Goal: Task Accomplishment & Management: Complete application form

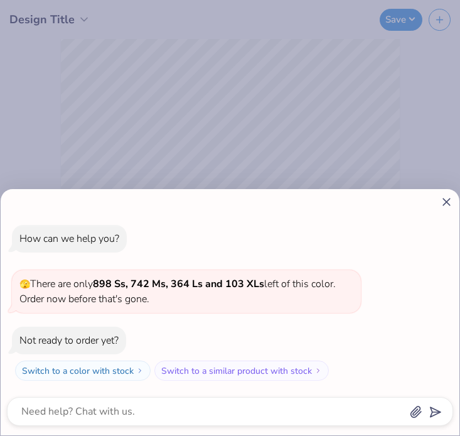
click at [441, 215] on div "How can we help you? 🫣 There are only 898 Ss, 742 Ms, 364 Ls and 103 XLs left o…" at bounding box center [230, 303] width 446 height 176
click at [444, 206] on icon at bounding box center [446, 201] width 13 height 13
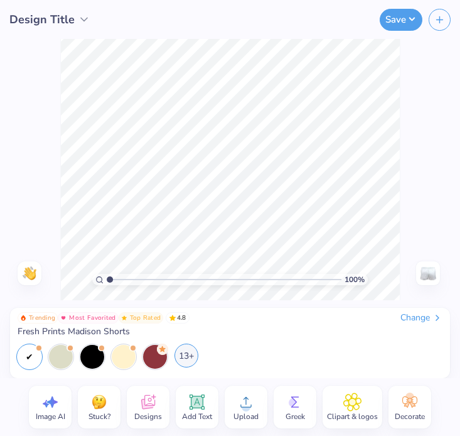
click at [183, 358] on div "13+" at bounding box center [187, 355] width 24 height 24
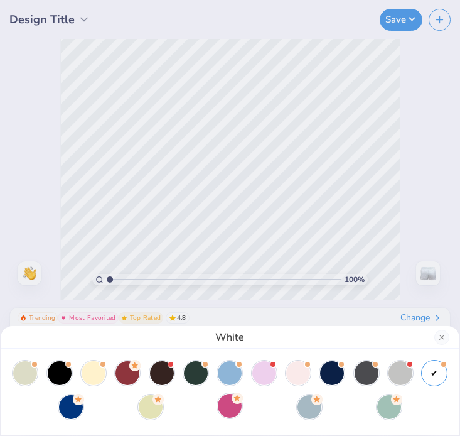
click at [233, 413] on div at bounding box center [230, 406] width 24 height 24
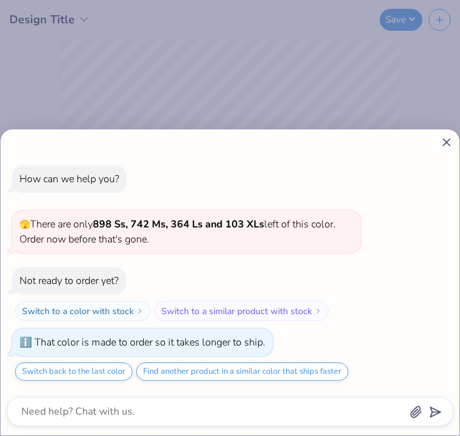
click at [440, 142] on div at bounding box center [230, 142] width 446 height 13
click at [441, 139] on icon at bounding box center [446, 142] width 13 height 13
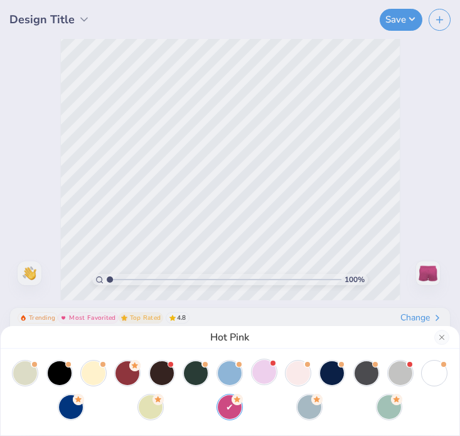
click at [276, 370] on div at bounding box center [264, 372] width 24 height 24
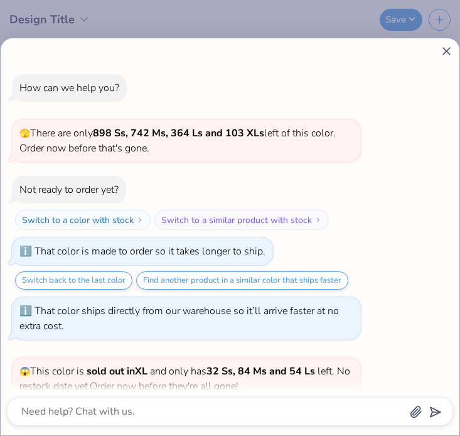
scroll to position [87, 0]
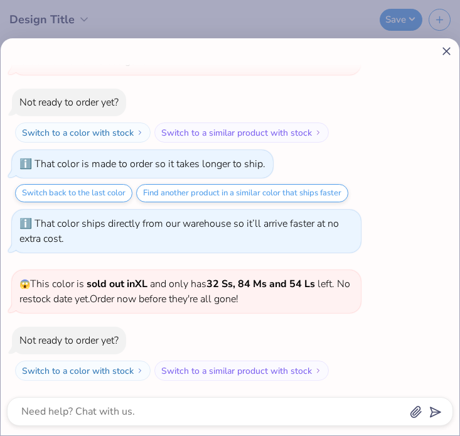
click at [445, 53] on line at bounding box center [446, 51] width 7 height 7
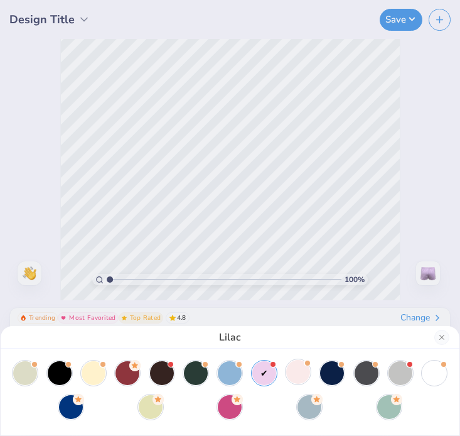
click at [290, 374] on div at bounding box center [298, 372] width 24 height 24
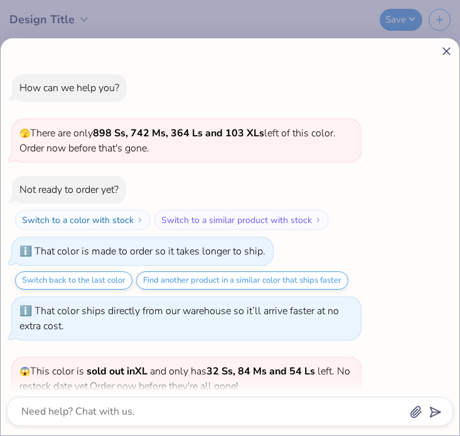
scroll to position [215, 0]
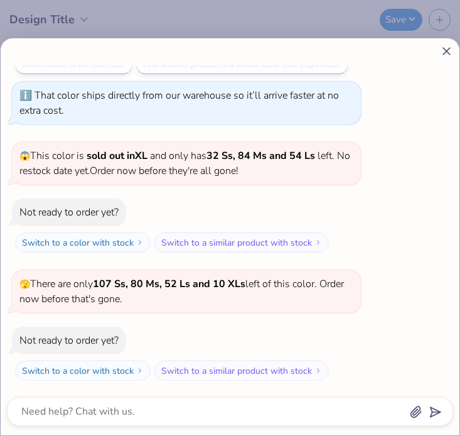
click at [452, 45] on icon at bounding box center [446, 51] width 13 height 13
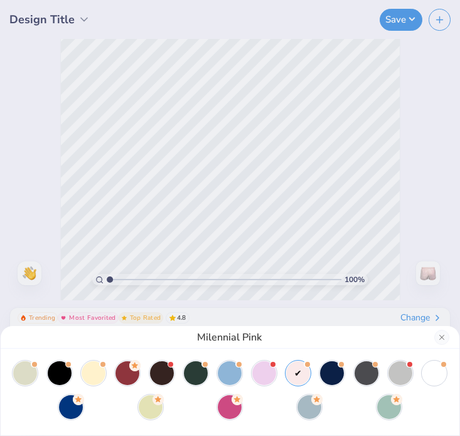
click at [269, 406] on div at bounding box center [230, 390] width 434 height 58
click at [236, 407] on div at bounding box center [230, 406] width 24 height 24
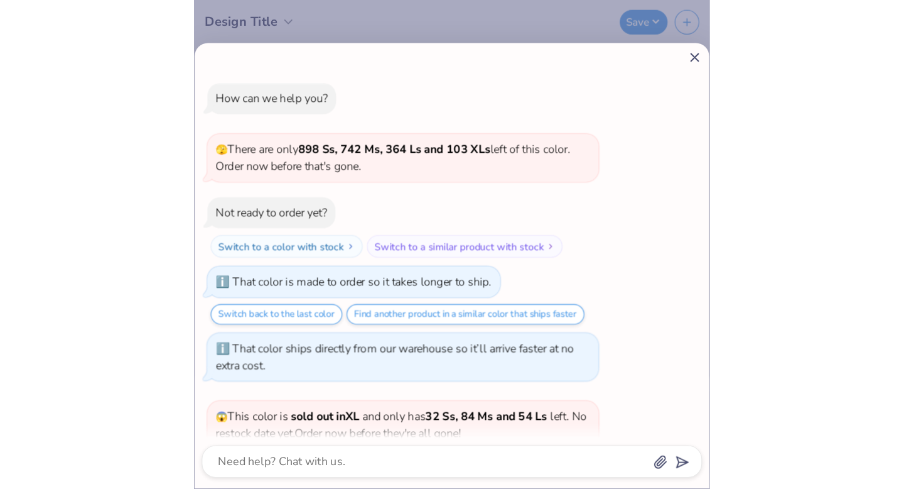
scroll to position [275, 0]
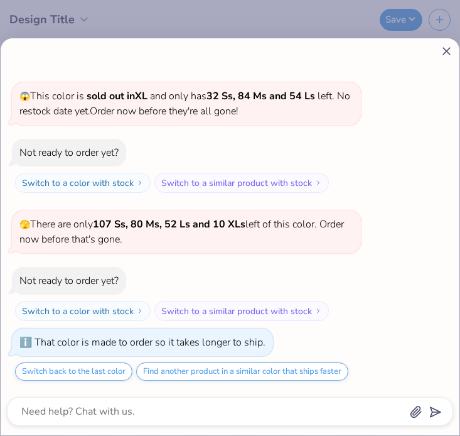
click at [443, 52] on icon at bounding box center [446, 51] width 13 height 13
type textarea "x"
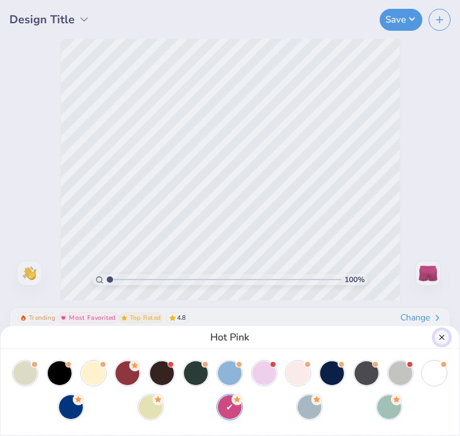
click at [439, 333] on button "Close" at bounding box center [442, 337] width 15 height 15
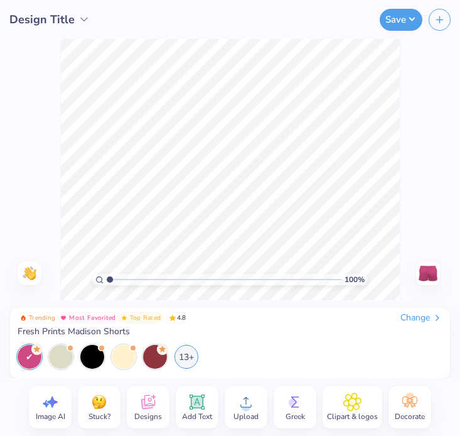
click at [419, 313] on div "Change" at bounding box center [422, 317] width 42 height 11
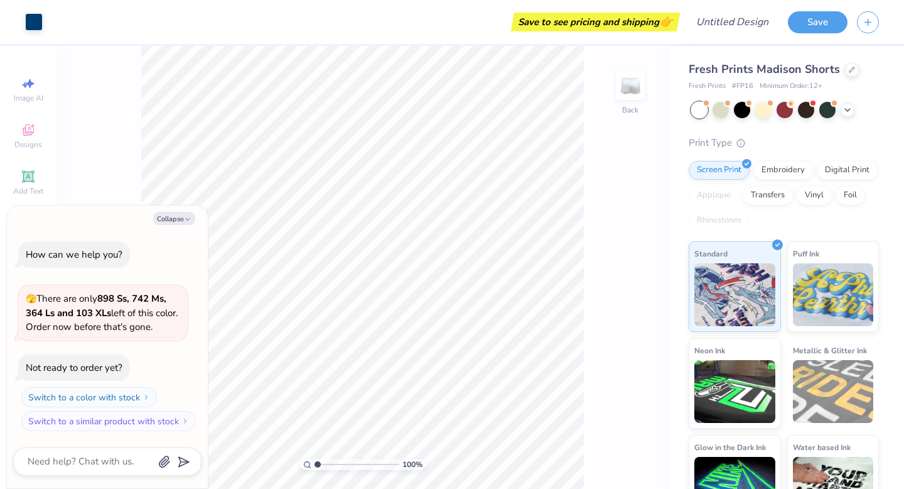
type textarea "x"
click at [780, 177] on div "Embroidery" at bounding box center [783, 168] width 60 height 19
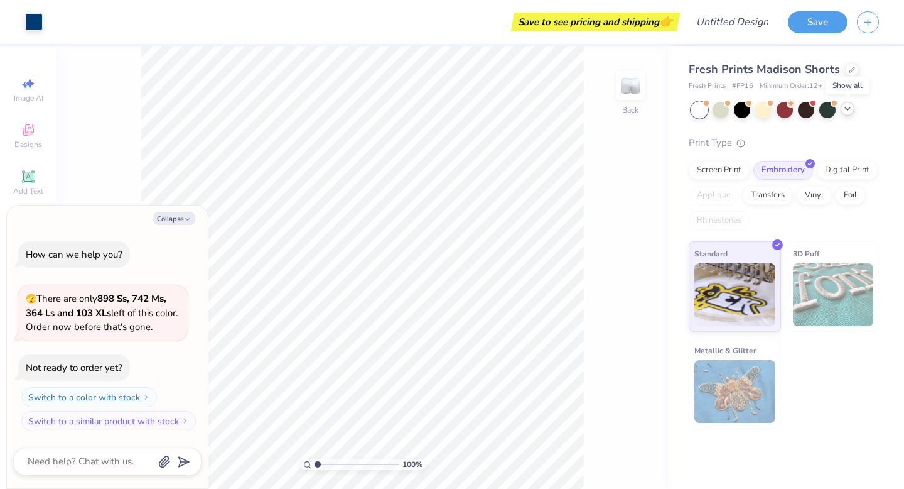
click at [849, 109] on icon at bounding box center [848, 109] width 10 height 10
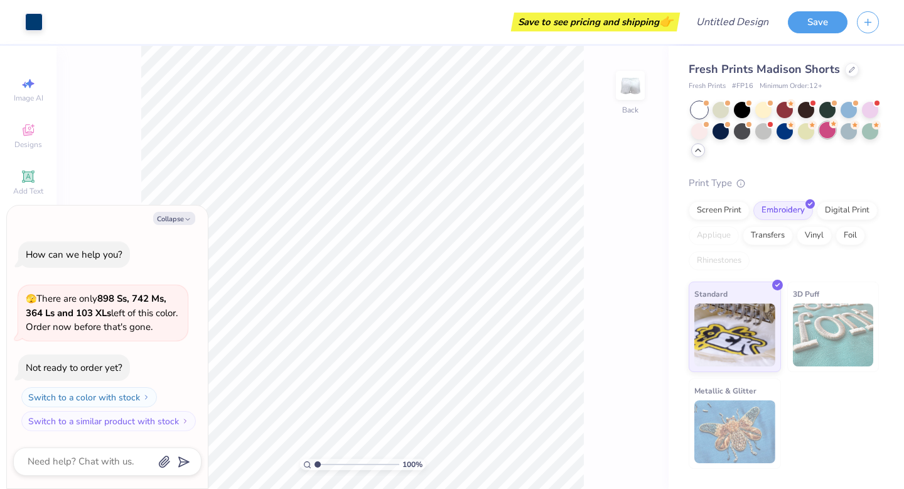
click at [827, 136] on div at bounding box center [827, 130] width 16 height 16
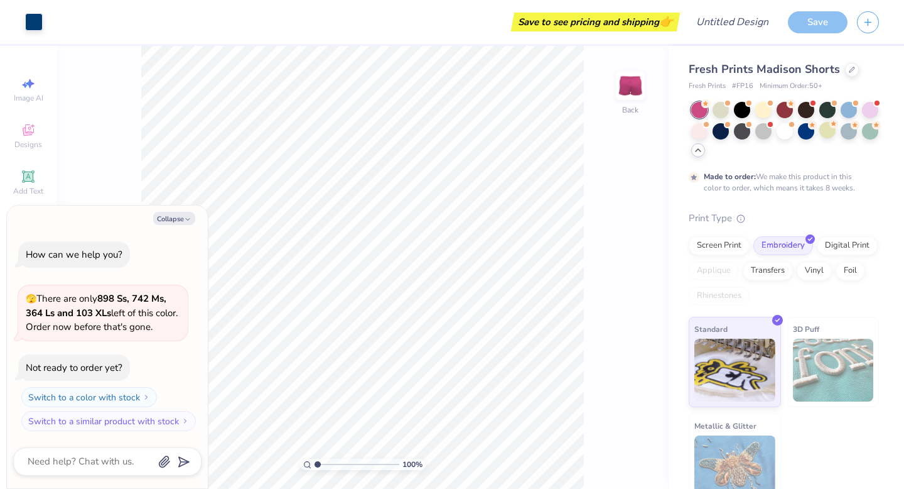
scroll to position [10, 0]
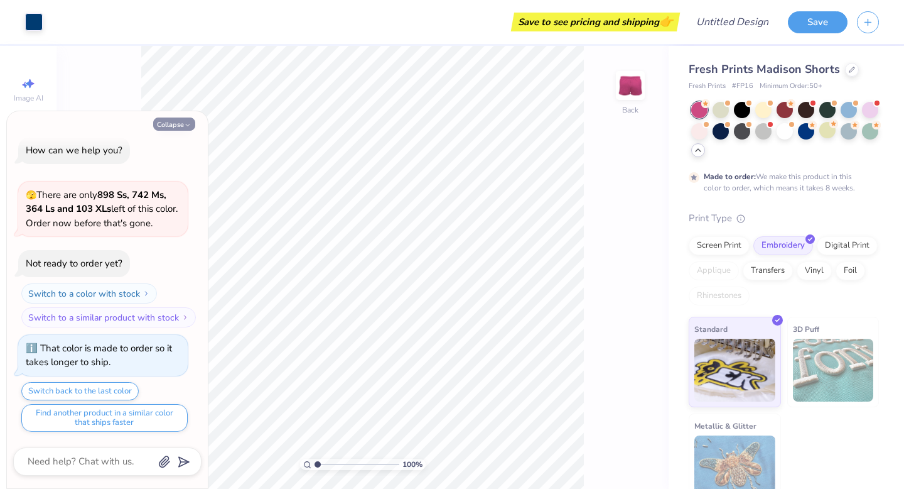
click at [183, 122] on button "Collapse" at bounding box center [174, 123] width 42 height 13
type textarea "x"
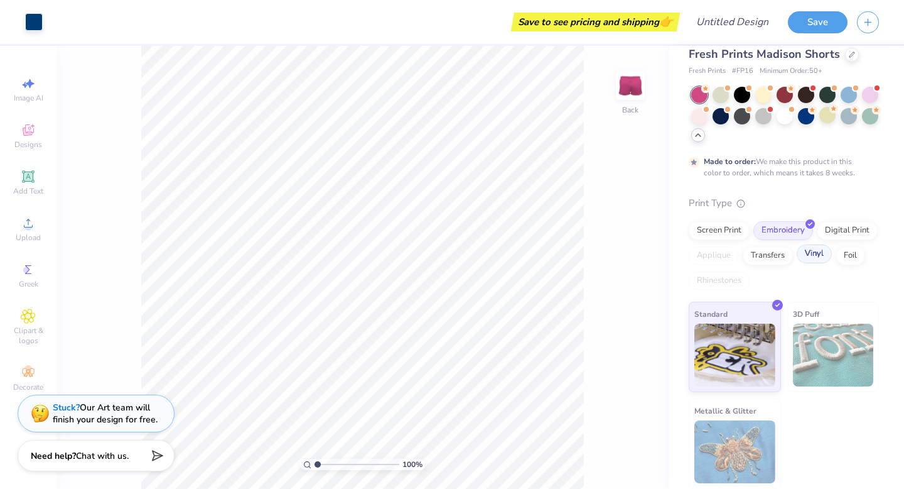
scroll to position [0, 0]
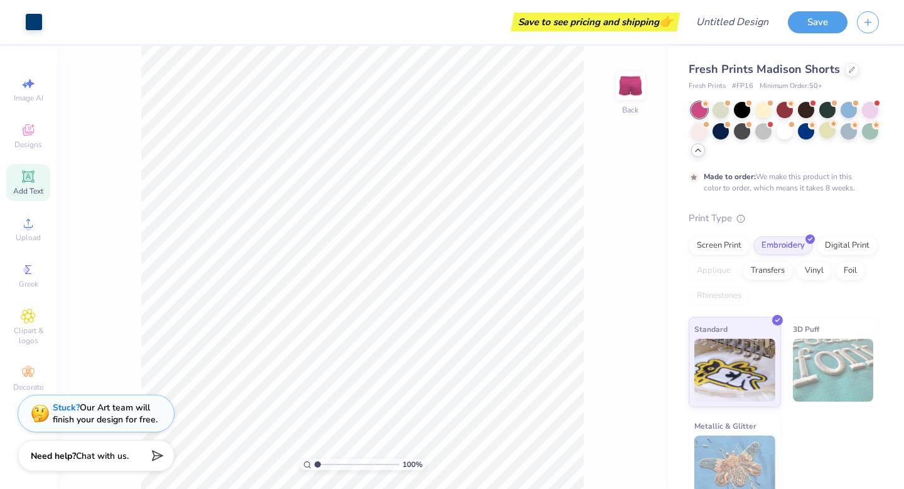
click at [23, 184] on div "Add Text" at bounding box center [28, 182] width 44 height 37
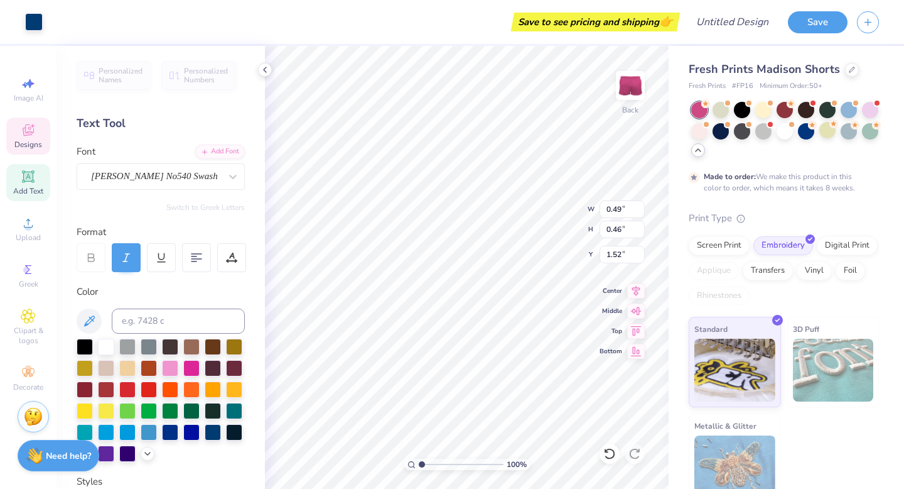
type input "0.49"
type input "0.46"
type input "1.52"
click at [553, 197] on div "100 % Back W 0.49 0.49 " H 0.46 0.46 " Y 1.52 1.52 " Center Middle Top Bottom" at bounding box center [467, 267] width 404 height 443
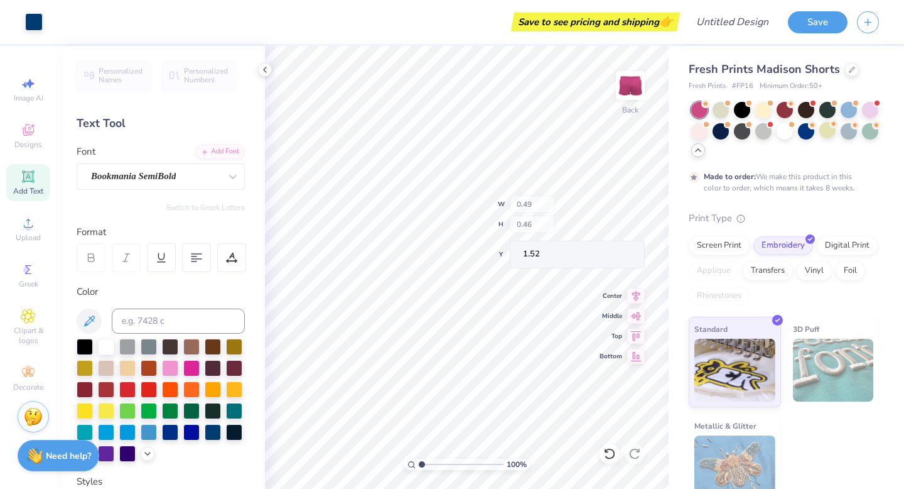
type input "1.19"
type input "0.55"
type input "1.54"
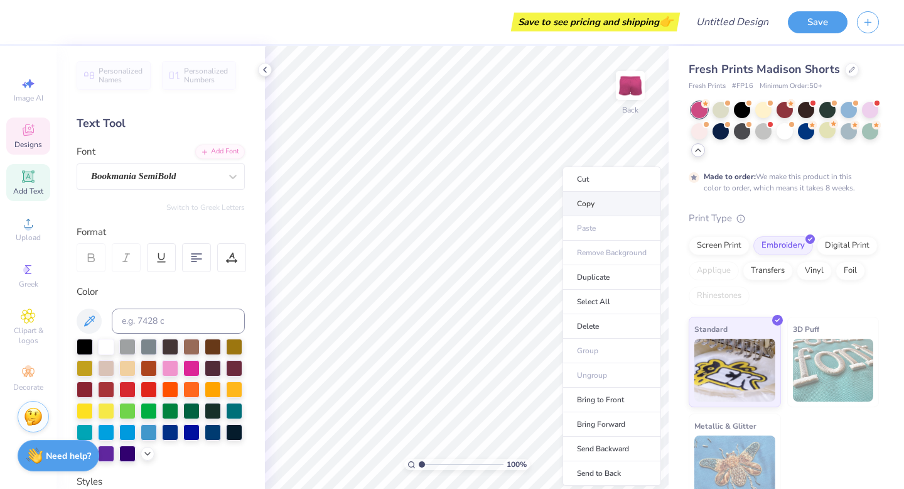
type input "0.80"
type input "0.49"
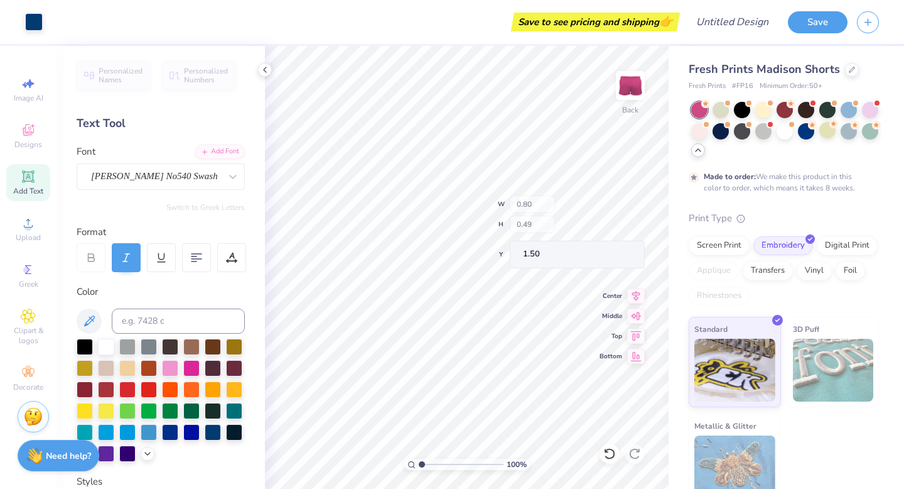
type input "1.51"
click at [22, 131] on icon at bounding box center [28, 129] width 15 height 15
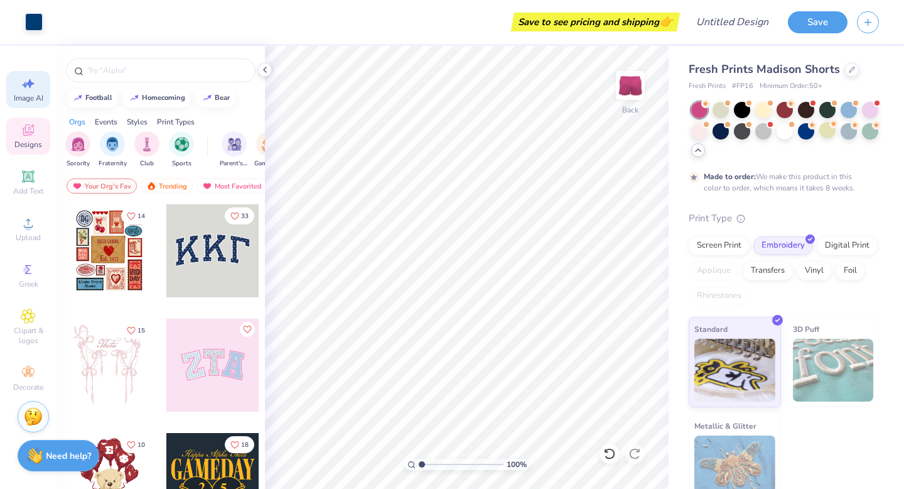
click at [26, 85] on icon at bounding box center [25, 85] width 6 height 6
select select "4"
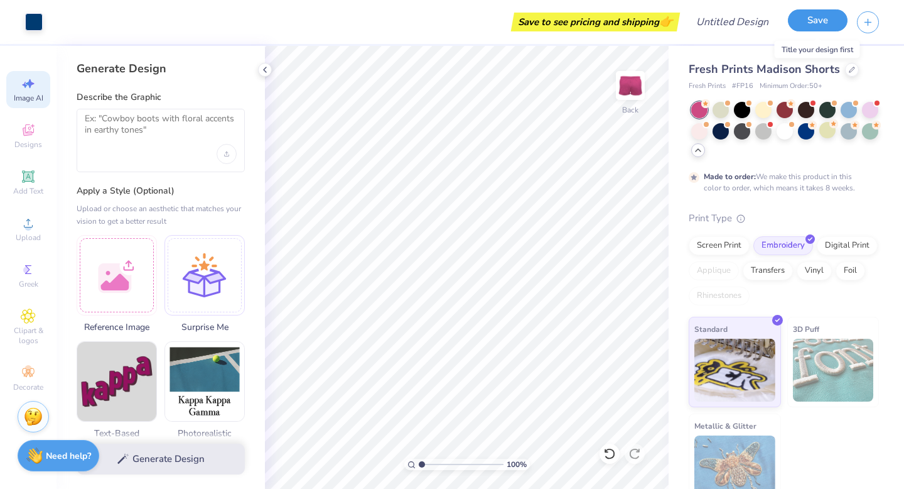
click at [822, 30] on button "Save" at bounding box center [818, 20] width 60 height 22
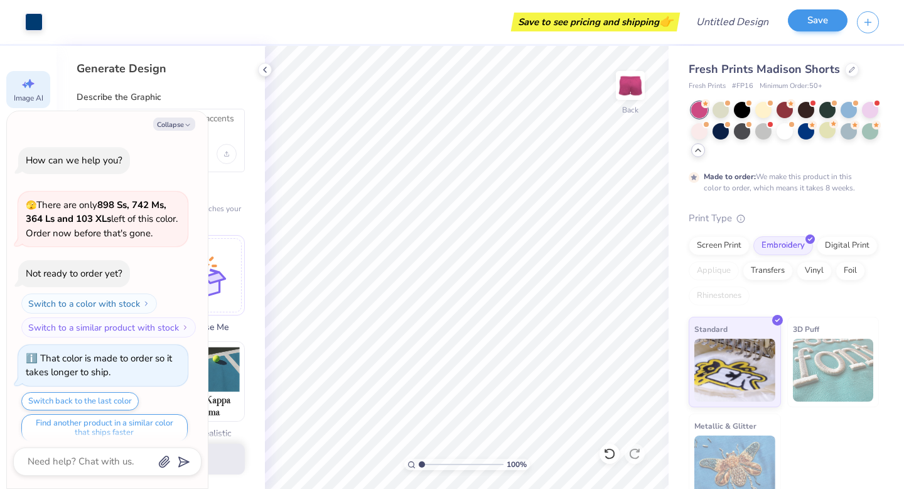
scroll to position [45, 0]
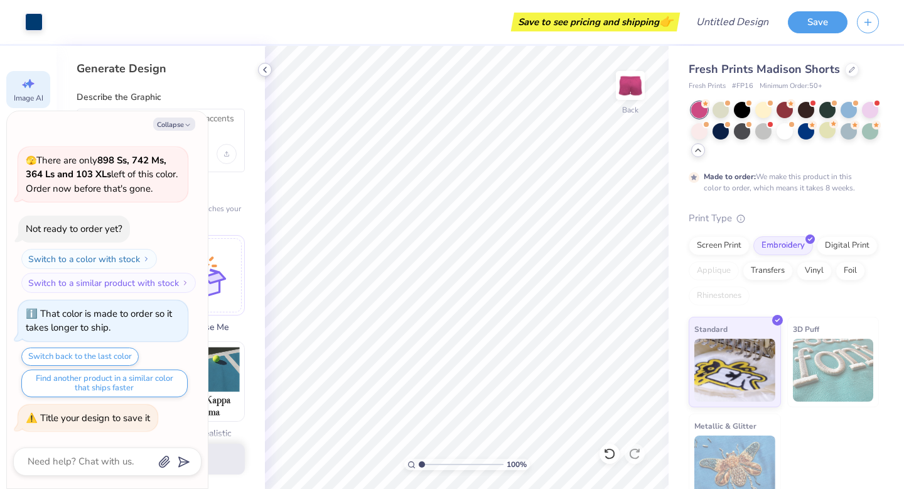
click at [264, 72] on icon at bounding box center [265, 70] width 10 height 10
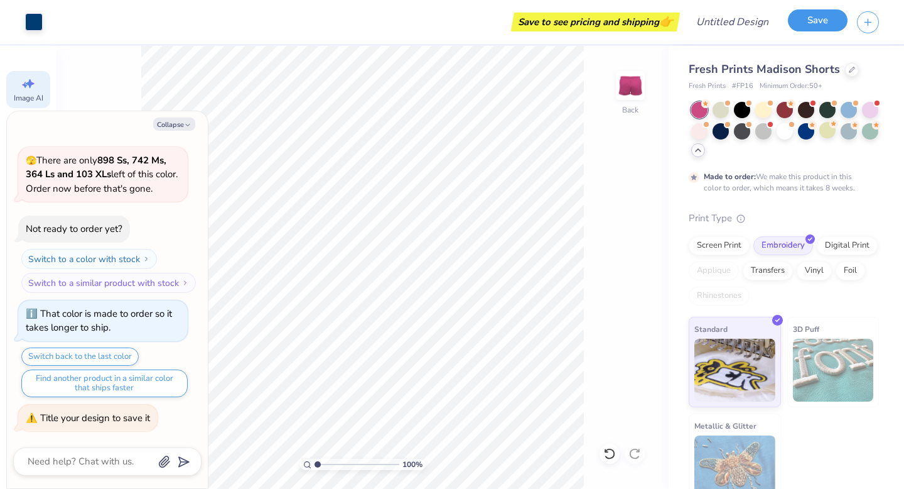
click at [818, 22] on button "Save" at bounding box center [818, 20] width 60 height 22
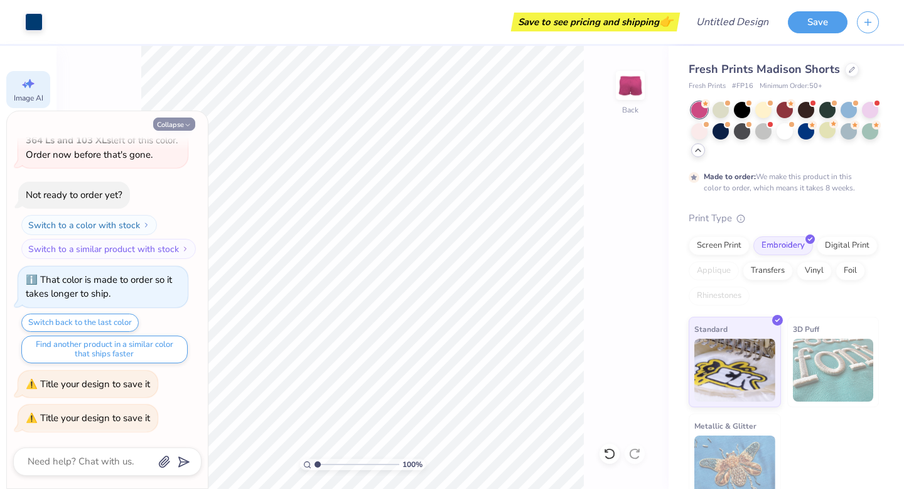
click at [168, 128] on button "Collapse" at bounding box center [174, 123] width 42 height 13
type textarea "x"
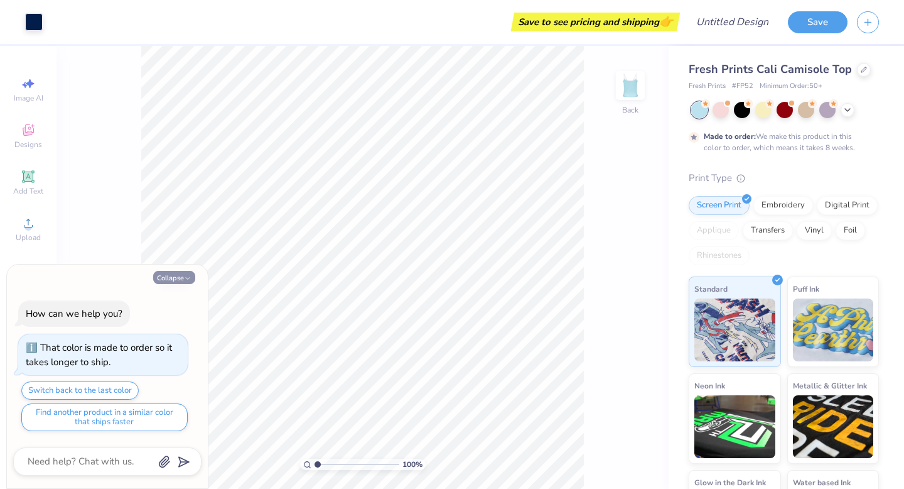
click at [190, 276] on icon "button" at bounding box center [188, 278] width 8 height 8
type textarea "x"
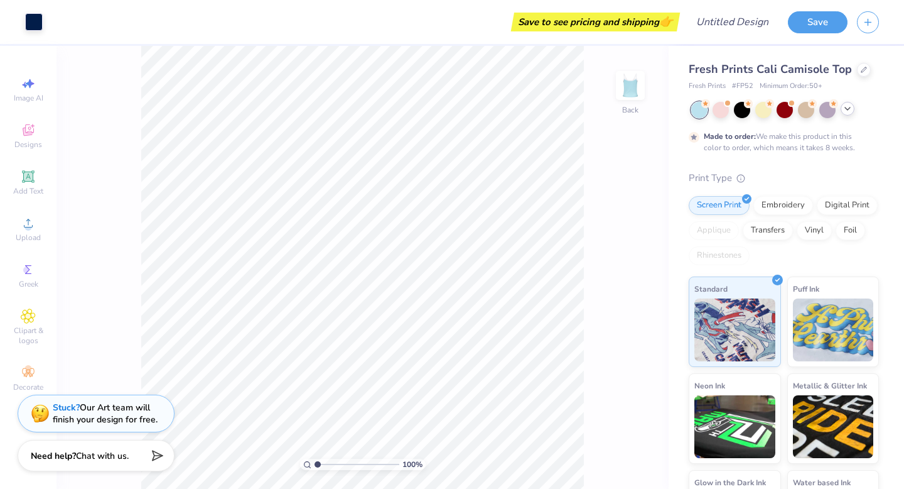
click at [852, 111] on icon at bounding box center [848, 109] width 10 height 10
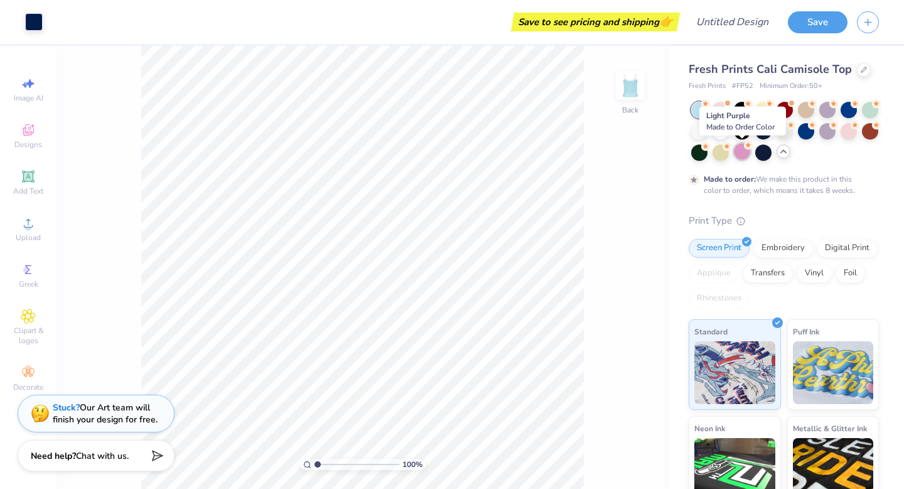
click at [744, 153] on div at bounding box center [742, 151] width 16 height 16
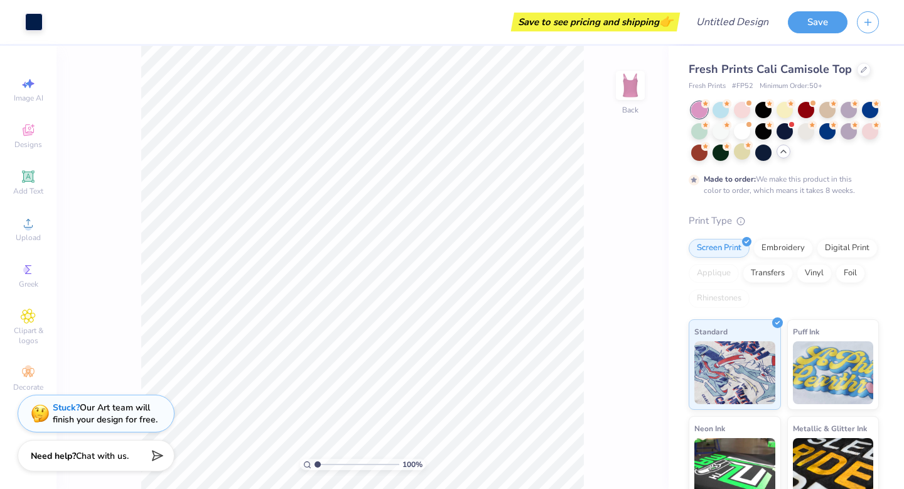
click at [774, 153] on div at bounding box center [785, 131] width 188 height 59
click at [779, 153] on icon at bounding box center [784, 151] width 10 height 10
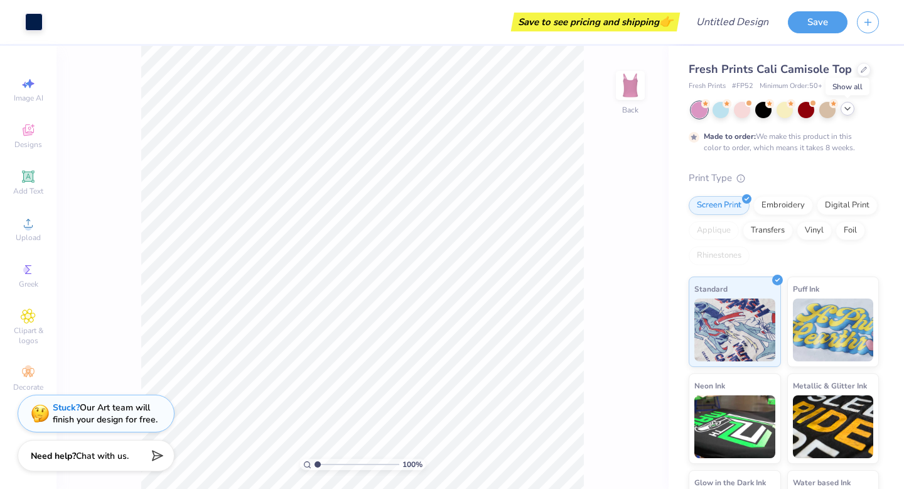
click at [853, 109] on div at bounding box center [848, 109] width 14 height 14
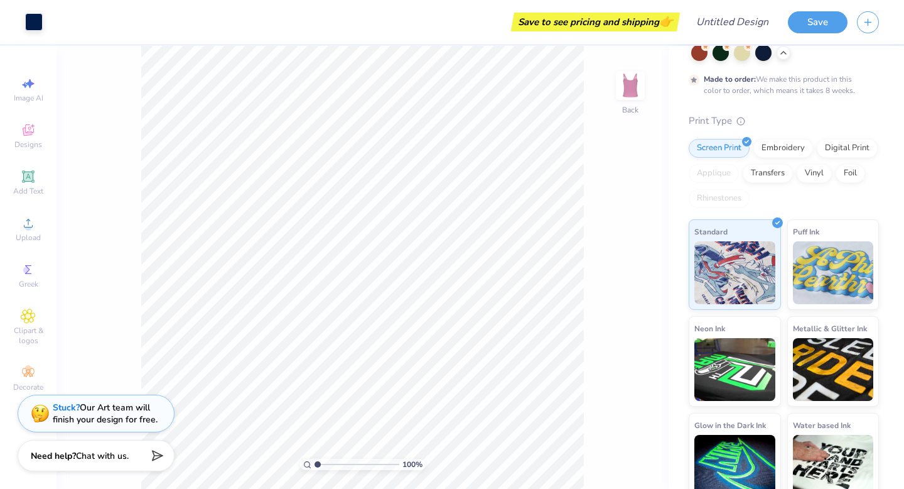
scroll to position [101, 0]
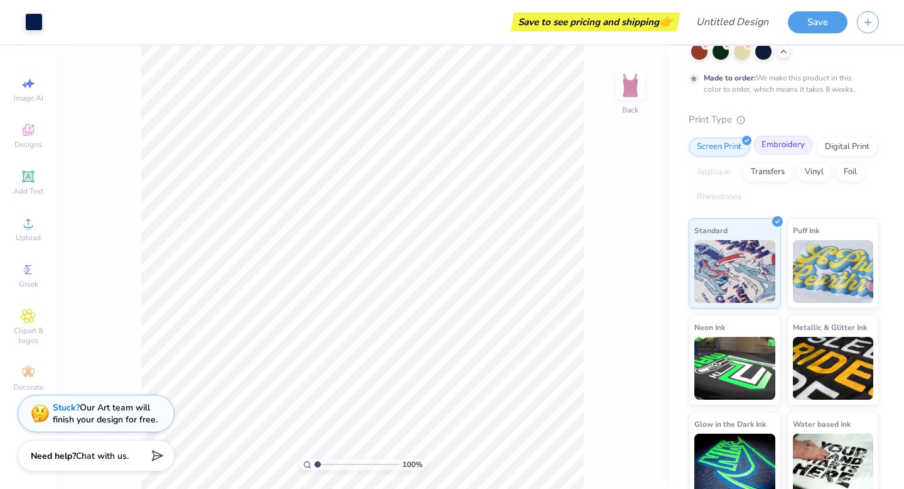
click at [794, 141] on div "Embroidery" at bounding box center [783, 145] width 60 height 19
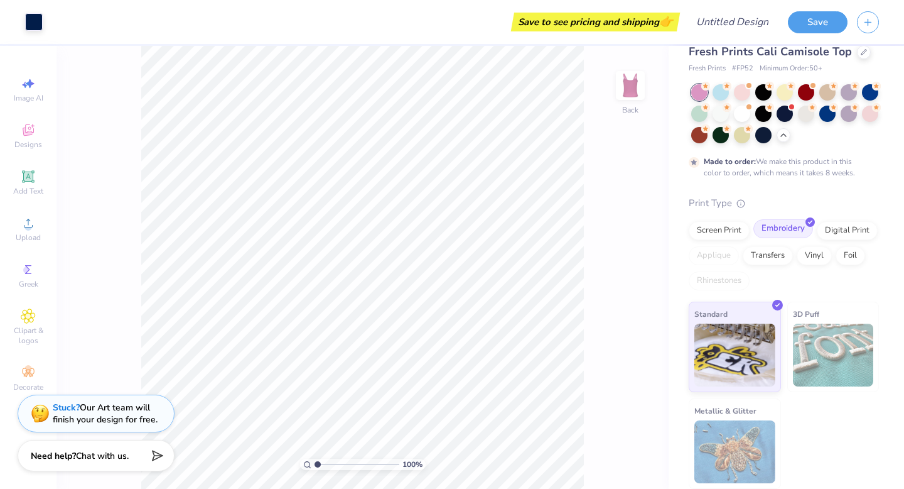
scroll to position [18, 0]
click at [811, 420] on div "Standard 3D Puff Metallic & Glitter" at bounding box center [784, 394] width 190 height 187
click at [815, 332] on img at bounding box center [833, 354] width 81 height 63
click at [807, 317] on span "3D Puff" at bounding box center [806, 313] width 26 height 13
click at [760, 310] on div "Standard" at bounding box center [735, 345] width 92 height 90
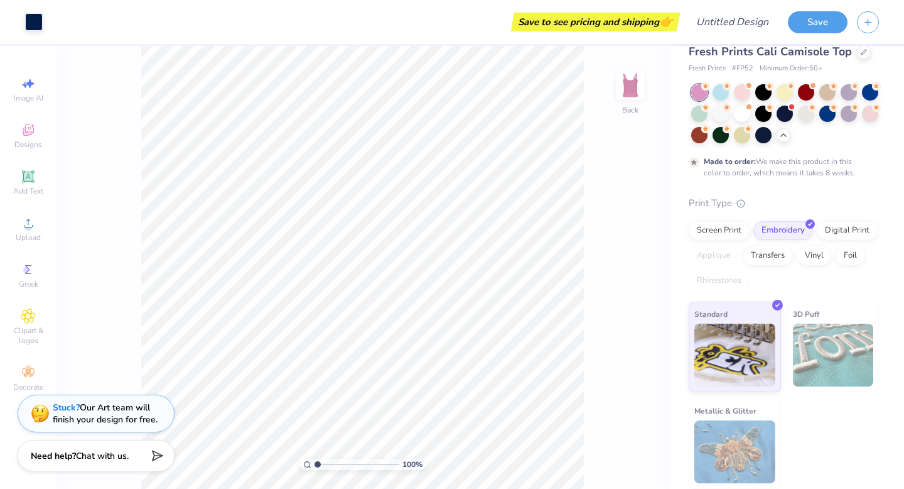
scroll to position [0, 0]
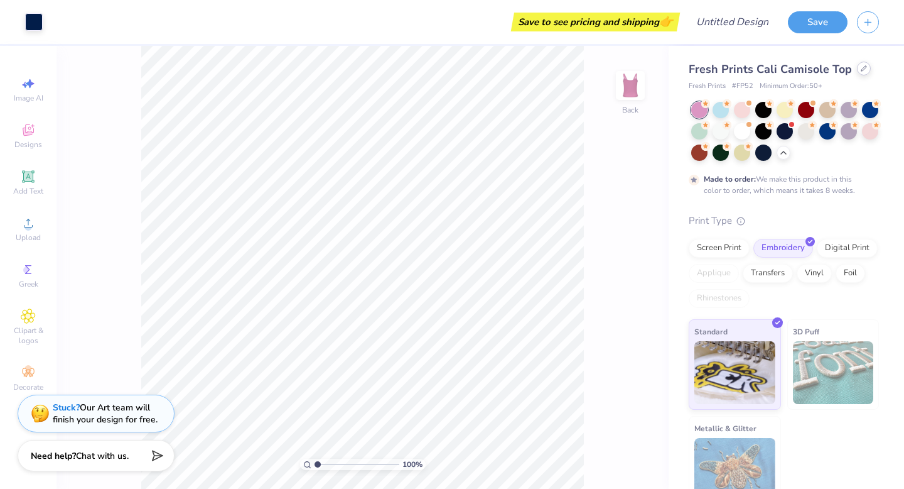
click at [862, 67] on icon at bounding box center [864, 68] width 6 height 6
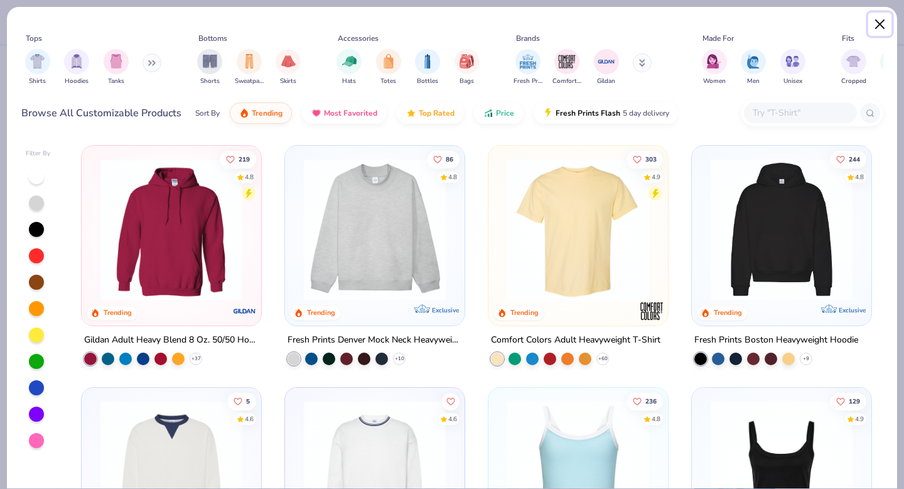
click at [878, 24] on button "Close" at bounding box center [880, 25] width 24 height 24
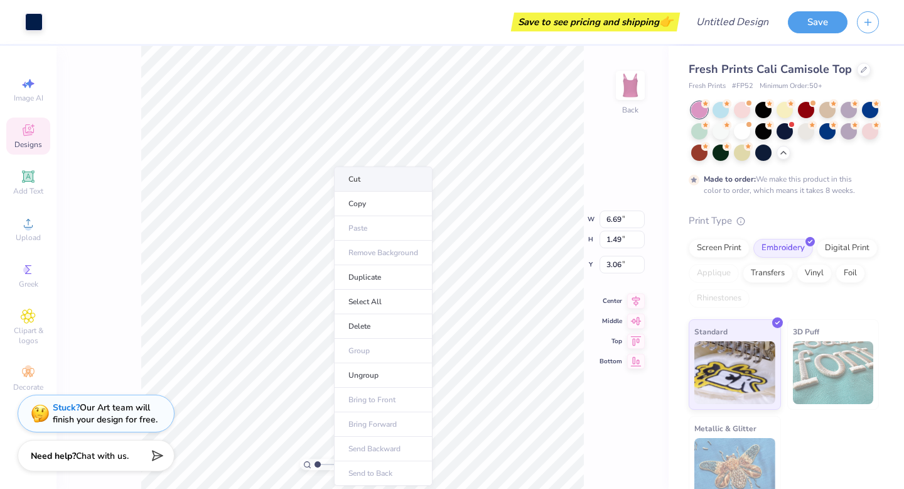
click at [364, 178] on li "Cut" at bounding box center [383, 178] width 99 height 25
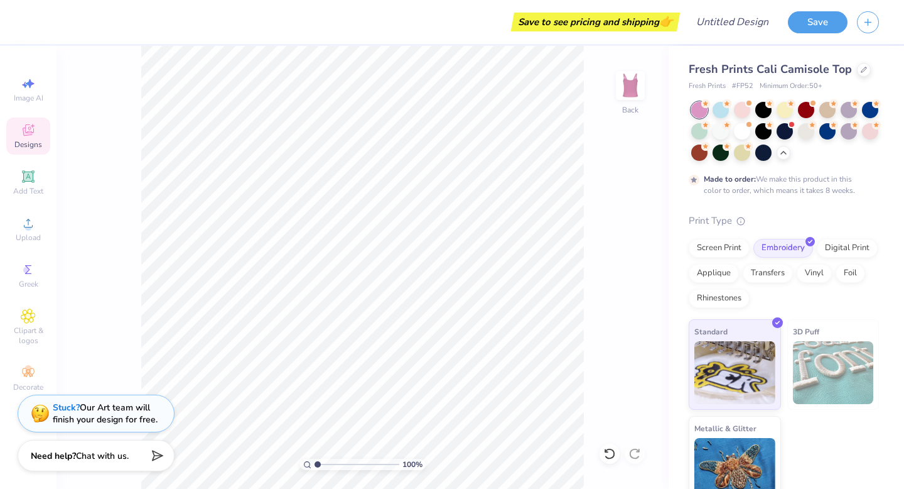
click at [31, 143] on span "Designs" at bounding box center [28, 144] width 28 height 10
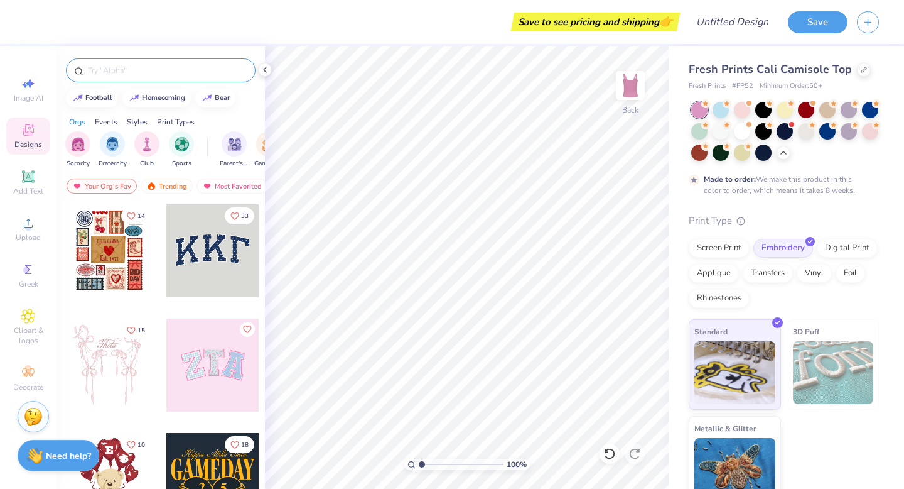
click at [175, 65] on input "text" at bounding box center [167, 70] width 161 height 13
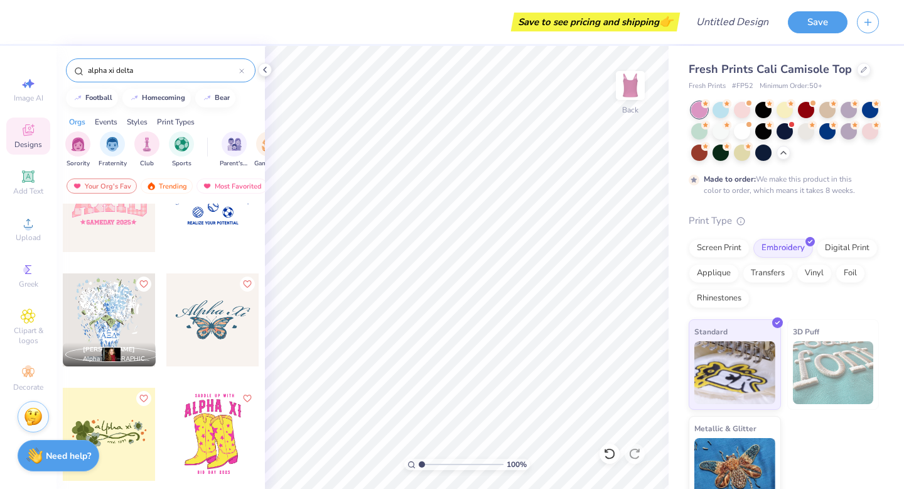
scroll to position [1169, 0]
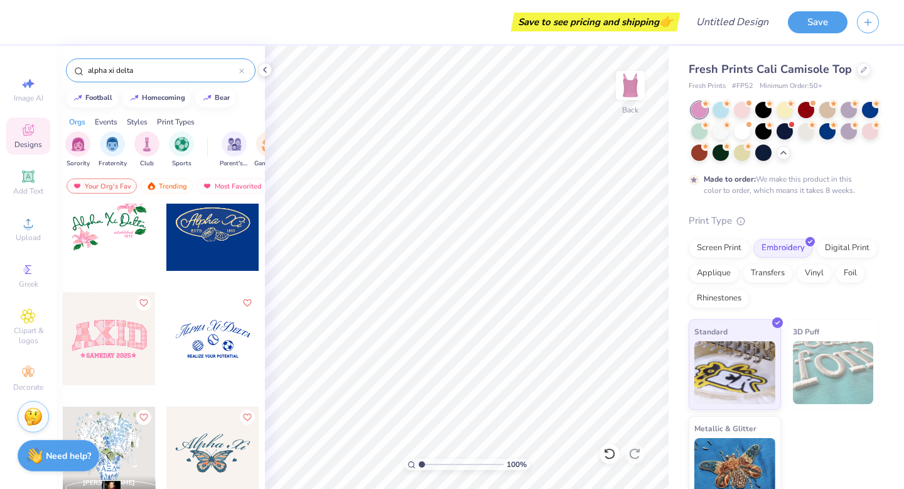
type input "alpha xi delta"
click at [131, 329] on div at bounding box center [109, 338] width 93 height 93
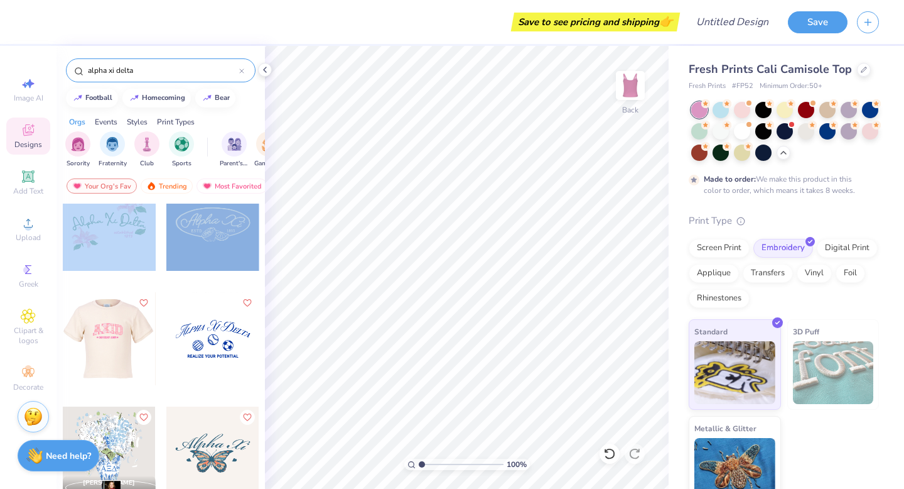
drag, startPoint x: 131, startPoint y: 329, endPoint x: 264, endPoint y: 284, distance: 140.6
click at [264, 284] on div "6 Ellacoya Kunz Alpha Xi Delta, University of New Hampshire" at bounding box center [161, 369] width 208 height 332
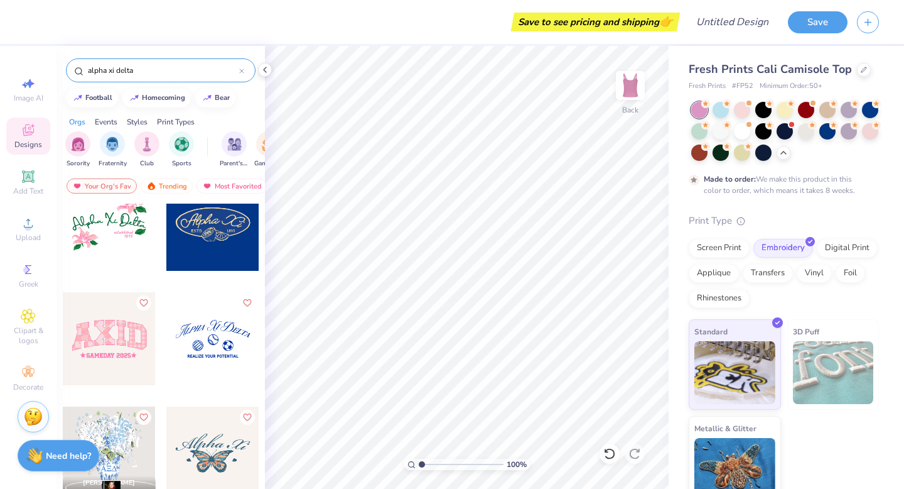
click at [92, 335] on div at bounding box center [109, 338] width 93 height 93
click at [28, 186] on span "Add Text" at bounding box center [28, 191] width 30 height 10
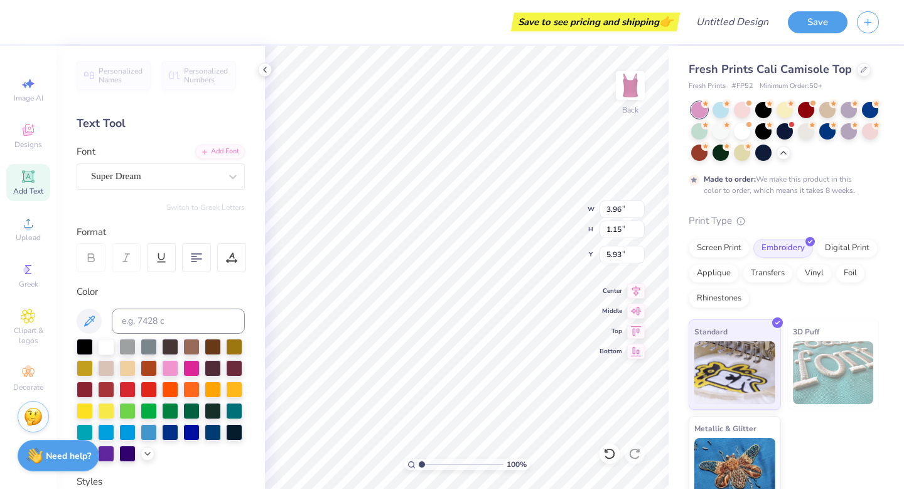
type textarea "T"
type textarea "Alpha Xi Delta"
click at [640, 332] on icon at bounding box center [636, 328] width 18 height 15
type input "0.50"
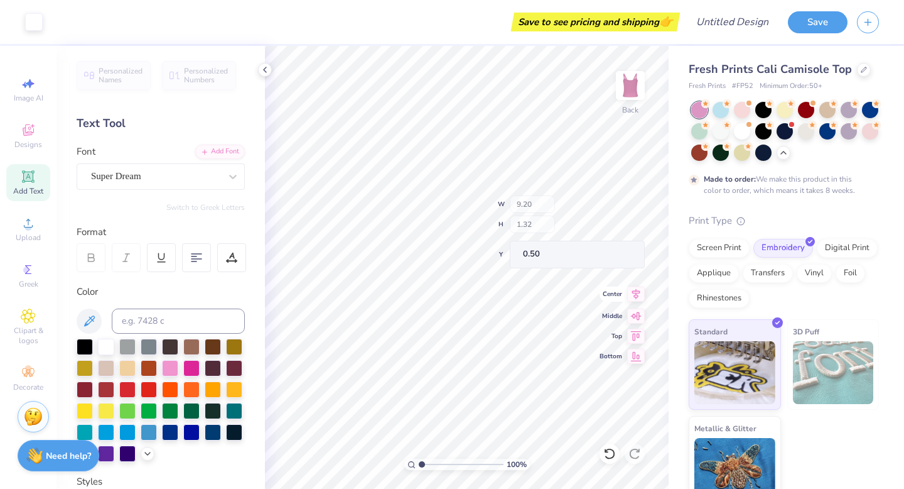
click at [639, 297] on div "100 % Back W 9.20 H 1.32 Y 0.50 Center Middle Top Bottom" at bounding box center [467, 267] width 404 height 443
type input "2.22"
click at [28, 187] on span "Add Text" at bounding box center [28, 191] width 30 height 10
type textarea "est. 1893"
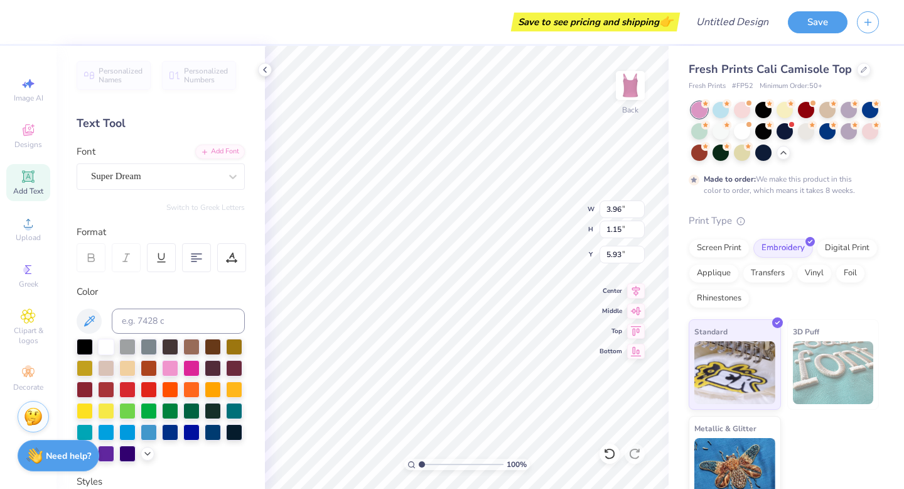
scroll to position [0, 1]
click at [629, 234] on input "1.15" at bounding box center [622, 229] width 45 height 18
type input "6.87"
type input "1.16"
type input "5.92"
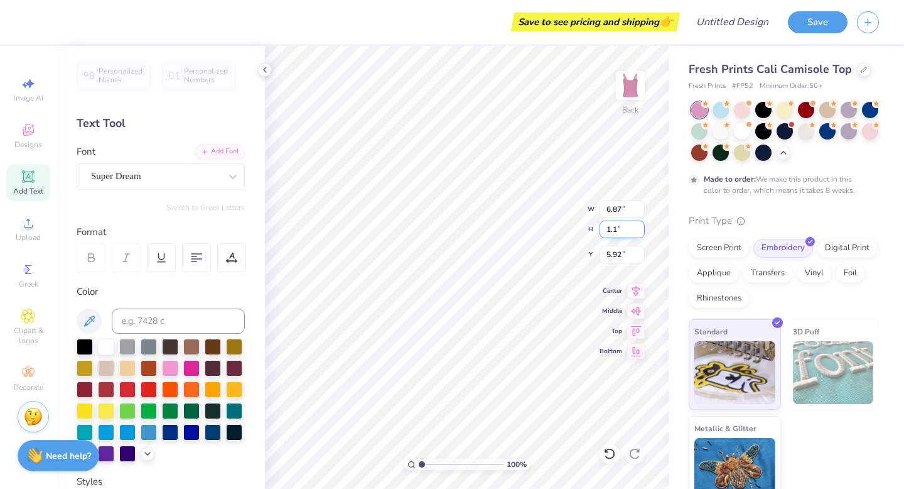
type input "1.1"
type input "3.55"
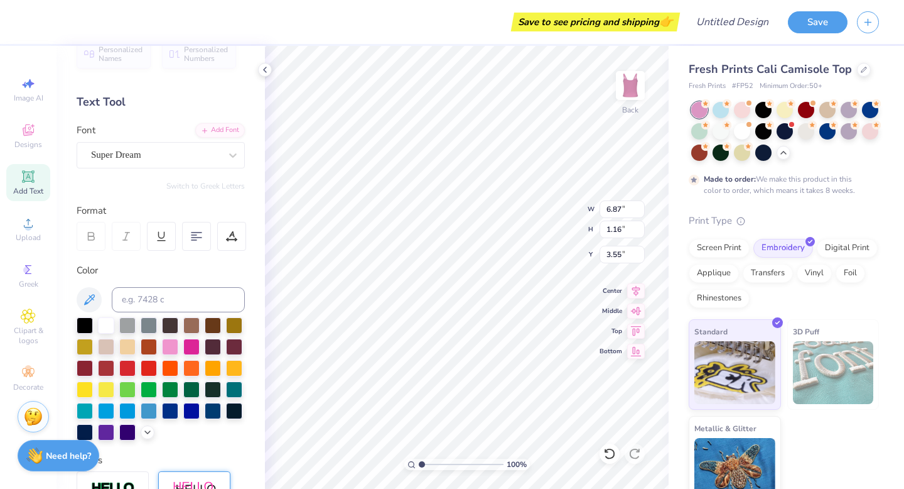
scroll to position [0, 0]
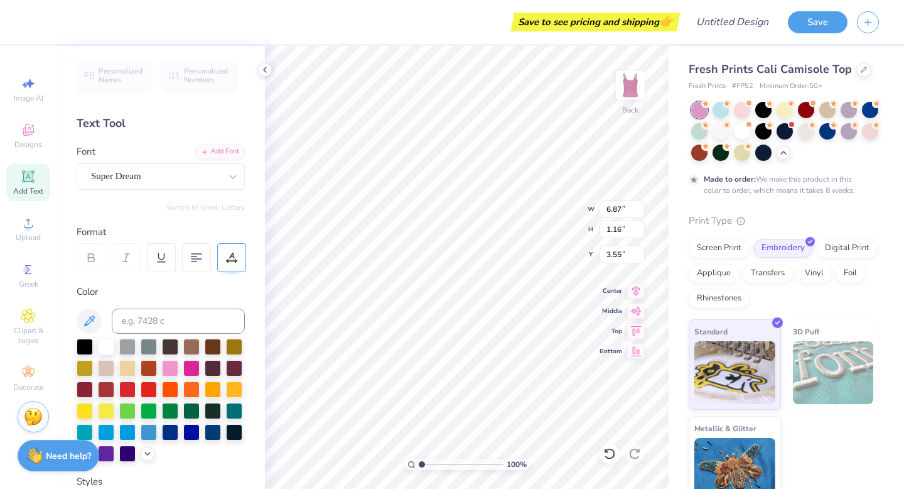
click at [240, 260] on div at bounding box center [231, 257] width 29 height 29
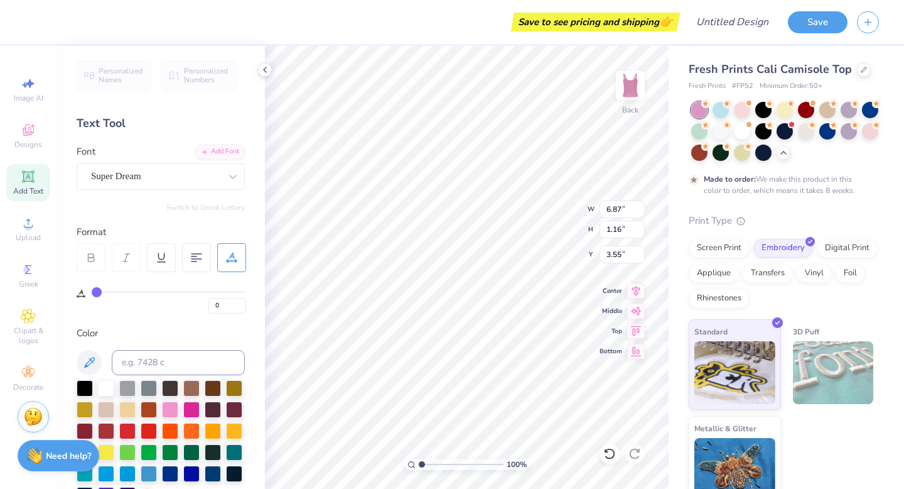
click at [93, 264] on div at bounding box center [91, 257] width 29 height 29
click at [194, 254] on 376 at bounding box center [197, 254] width 10 height 0
click at [195, 256] on icon at bounding box center [196, 257] width 11 height 11
click at [218, 225] on div "Format" at bounding box center [162, 232] width 170 height 14
click at [630, 253] on input "3.55" at bounding box center [622, 255] width 45 height 18
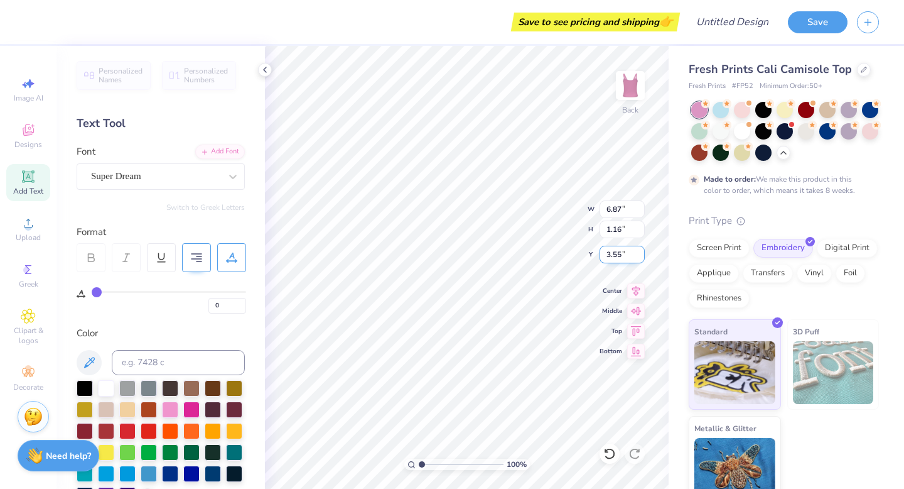
click at [578, 254] on div "100 % Back W 6.87 6.87 " H 1.16 1.16 " Y 3.55 3.55 " Center Middle Top Bottom" at bounding box center [467, 267] width 404 height 443
click at [617, 211] on input "6.87" at bounding box center [622, 209] width 45 height 18
click at [626, 207] on input "6.87" at bounding box center [622, 209] width 45 height 18
type input "6"
click at [607, 224] on input "1.16" at bounding box center [622, 229] width 45 height 18
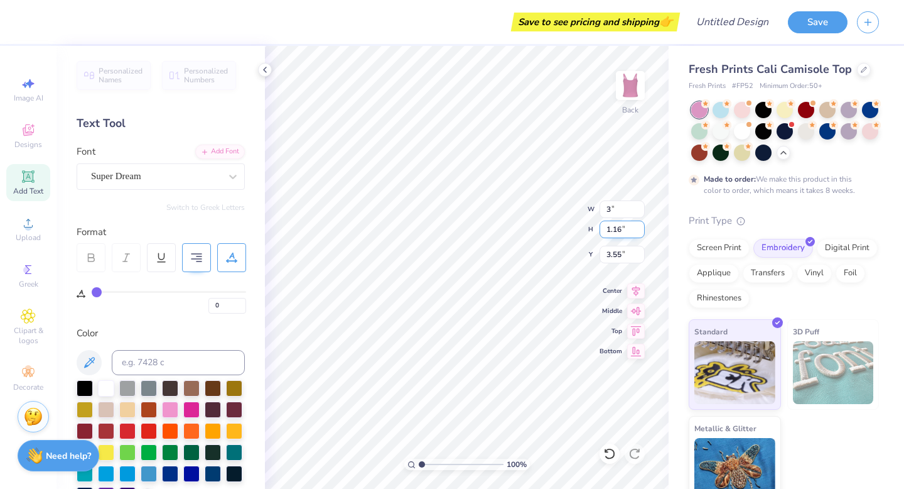
type input "3.00"
type input "0.50"
type input "3.88"
click at [644, 253] on input "3.88" at bounding box center [622, 255] width 45 height 18
type input "3.55"
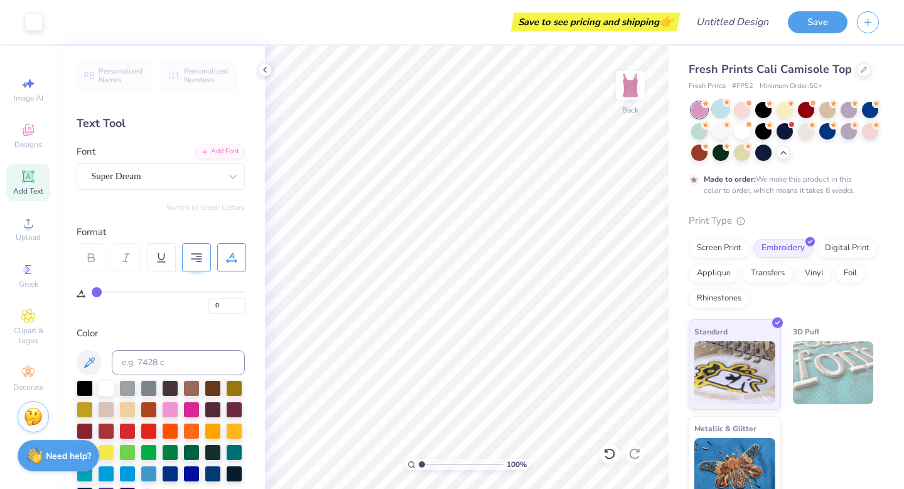
click at [713, 108] on div at bounding box center [721, 108] width 16 height 16
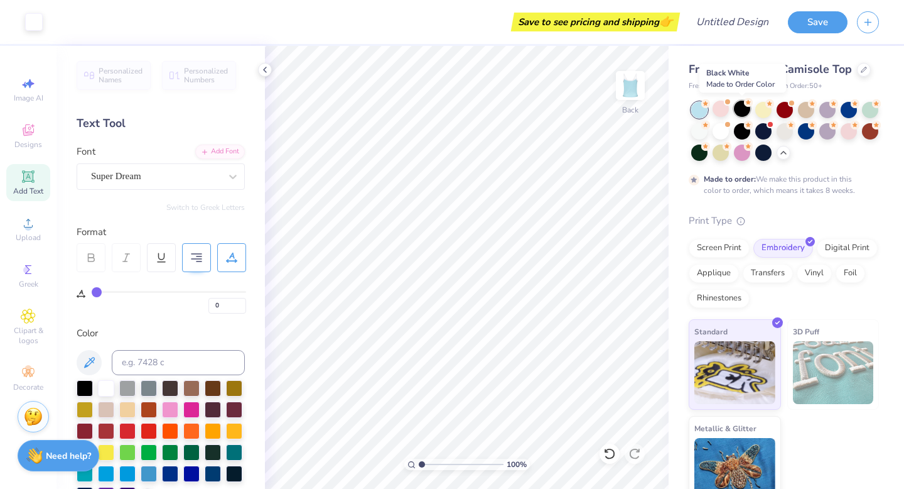
click at [740, 108] on div at bounding box center [742, 108] width 16 height 16
click at [772, 111] on div at bounding box center [785, 131] width 188 height 59
click at [745, 111] on div at bounding box center [742, 108] width 16 height 16
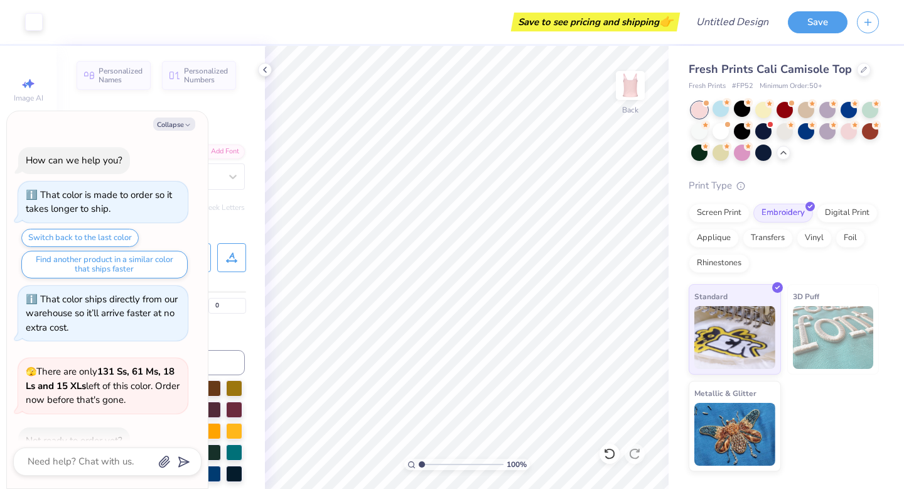
scroll to position [73, 0]
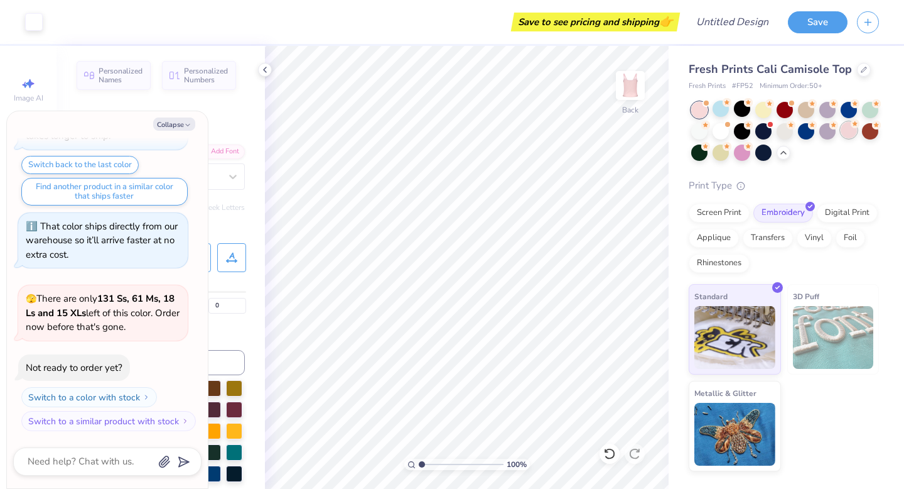
click at [843, 133] on div at bounding box center [849, 130] width 16 height 16
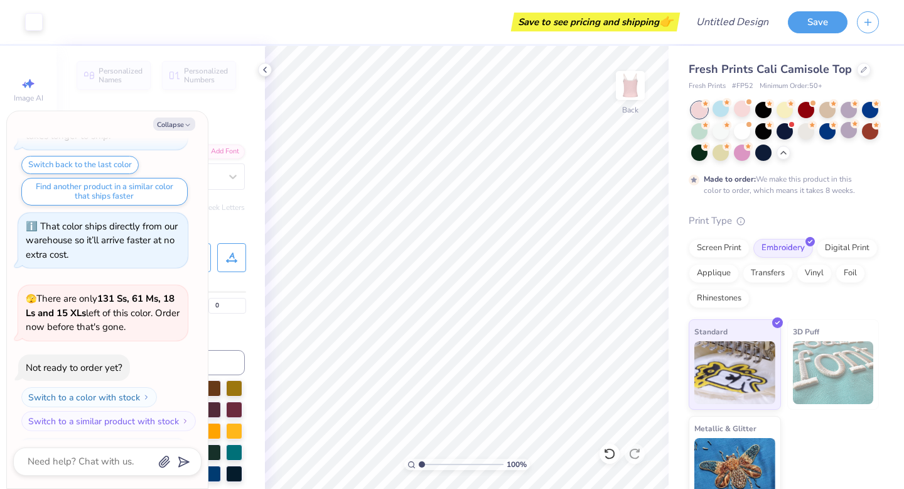
scroll to position [177, 0]
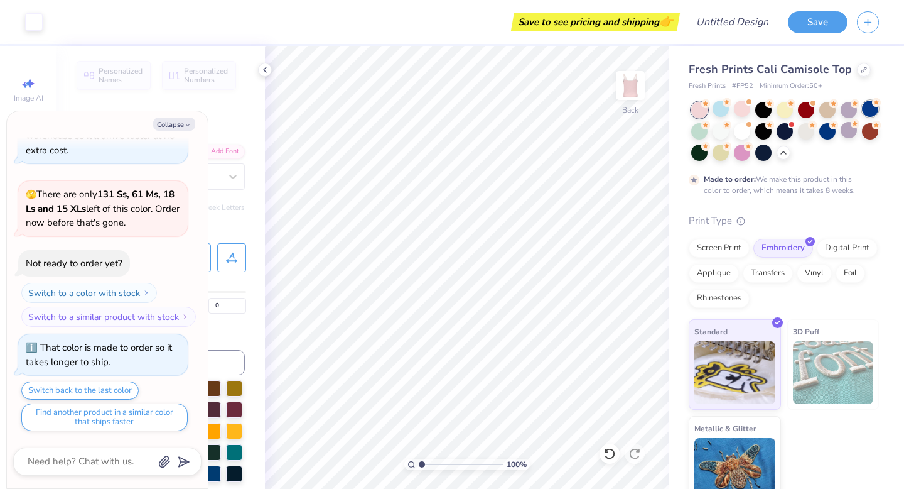
click at [873, 112] on div at bounding box center [870, 108] width 16 height 16
click at [737, 151] on div at bounding box center [742, 151] width 16 height 16
click at [779, 154] on icon at bounding box center [784, 151] width 10 height 10
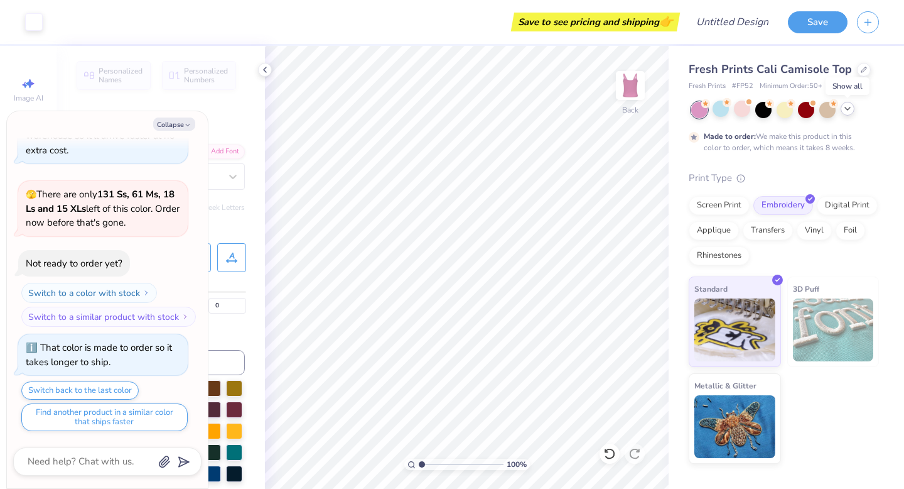
click at [853, 106] on div at bounding box center [848, 109] width 14 height 14
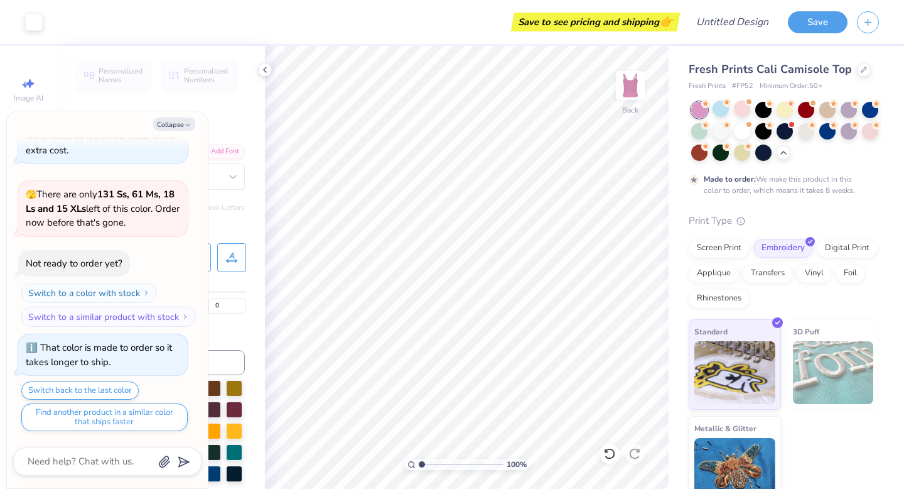
click at [837, 110] on div at bounding box center [785, 131] width 188 height 59
click at [738, 122] on div at bounding box center [742, 130] width 16 height 16
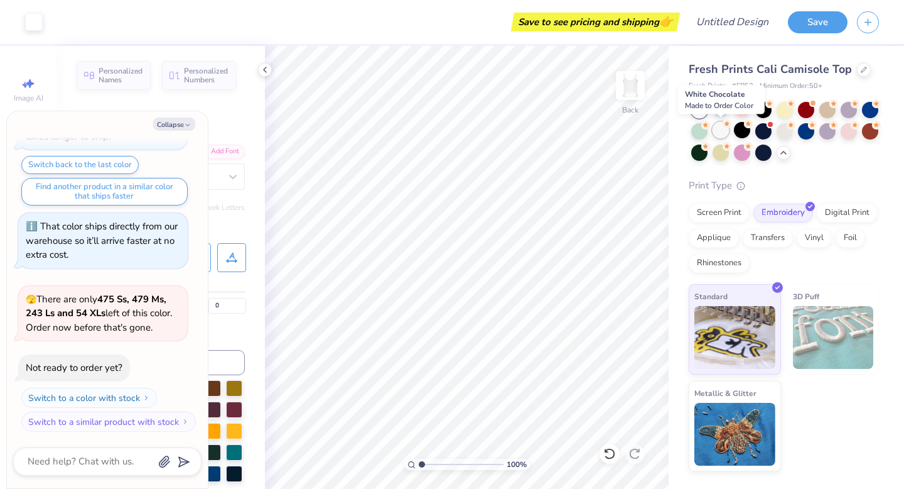
click at [718, 127] on div at bounding box center [721, 130] width 16 height 16
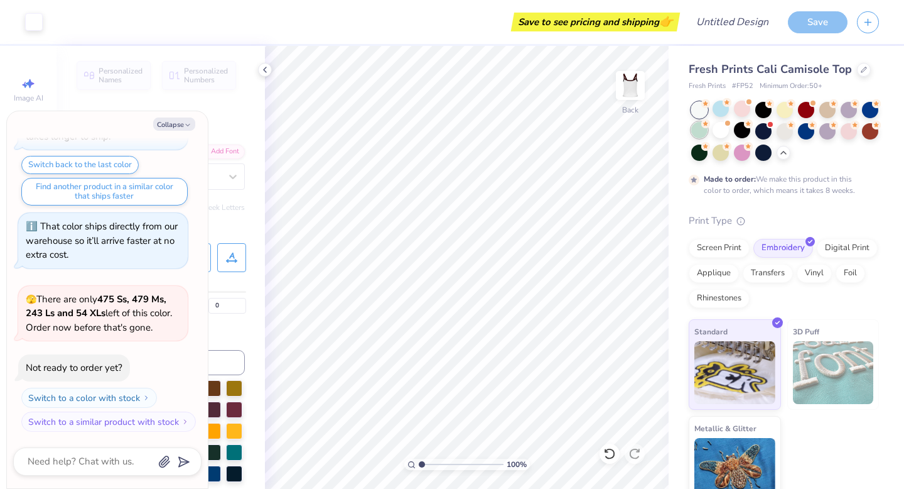
scroll to position [507, 0]
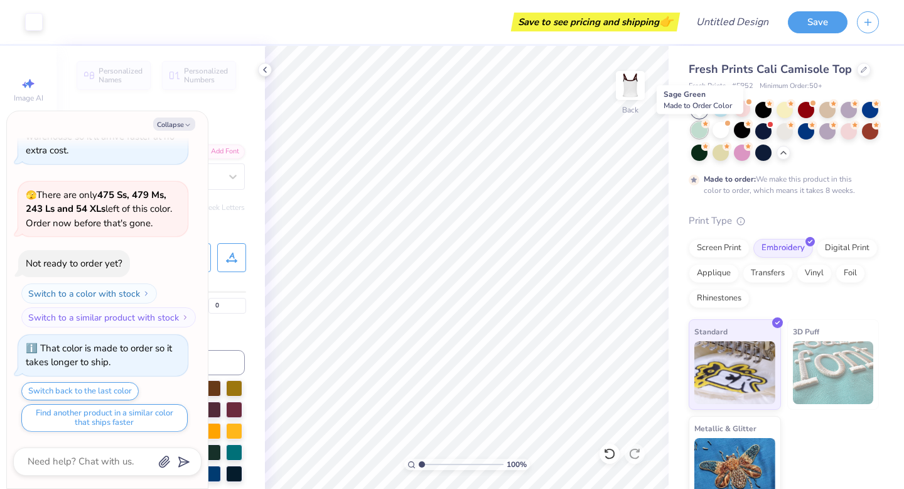
click at [699, 131] on div at bounding box center [699, 130] width 16 height 16
click at [734, 97] on div "Fresh Prints Cali Camisole Top Fresh Prints # FP52 Minimum Order: 50 + Made to …" at bounding box center [784, 283] width 190 height 445
click at [744, 100] on div at bounding box center [742, 108] width 16 height 16
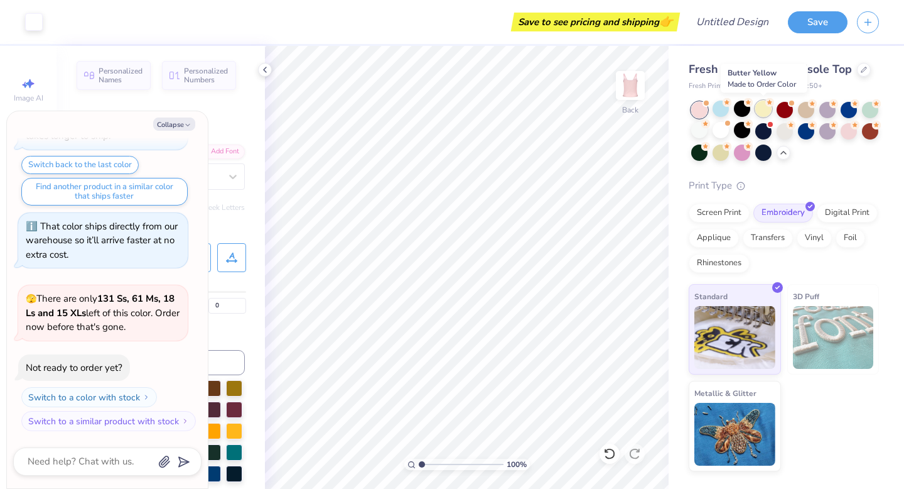
click at [765, 109] on div at bounding box center [763, 108] width 16 height 16
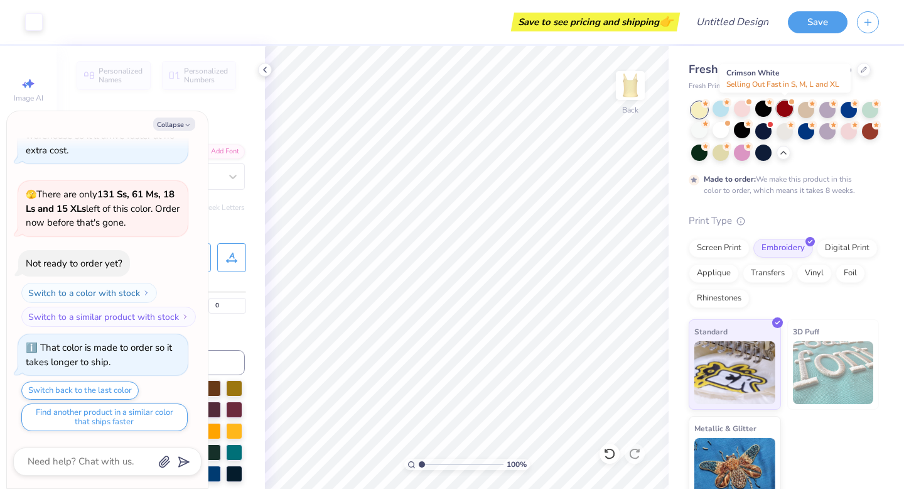
click at [791, 110] on div at bounding box center [785, 108] width 16 height 16
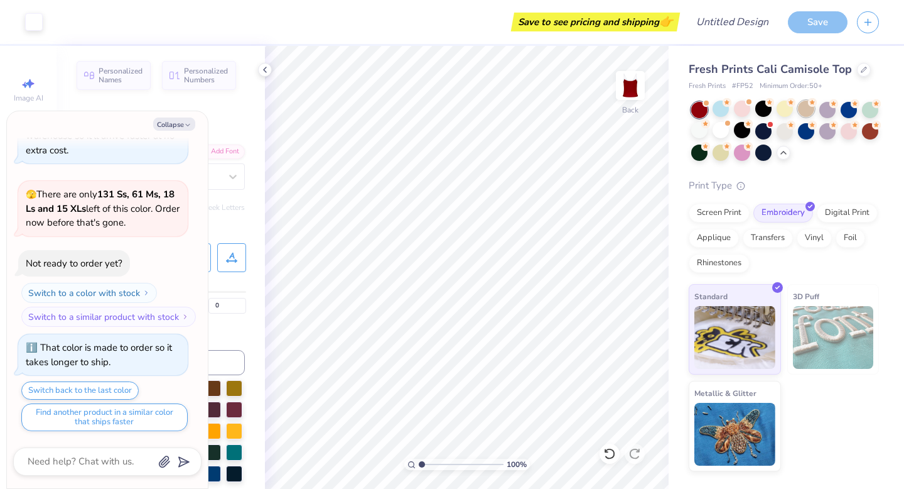
click at [813, 110] on div at bounding box center [806, 108] width 16 height 16
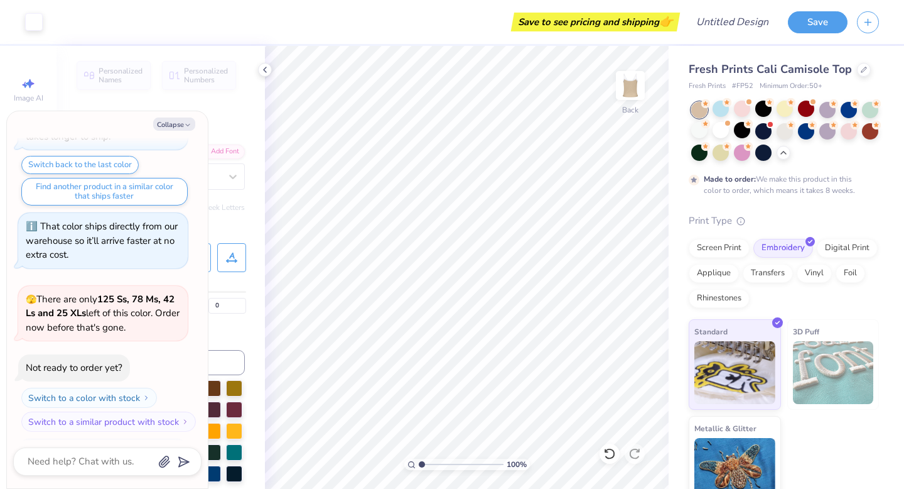
scroll to position [1167, 0]
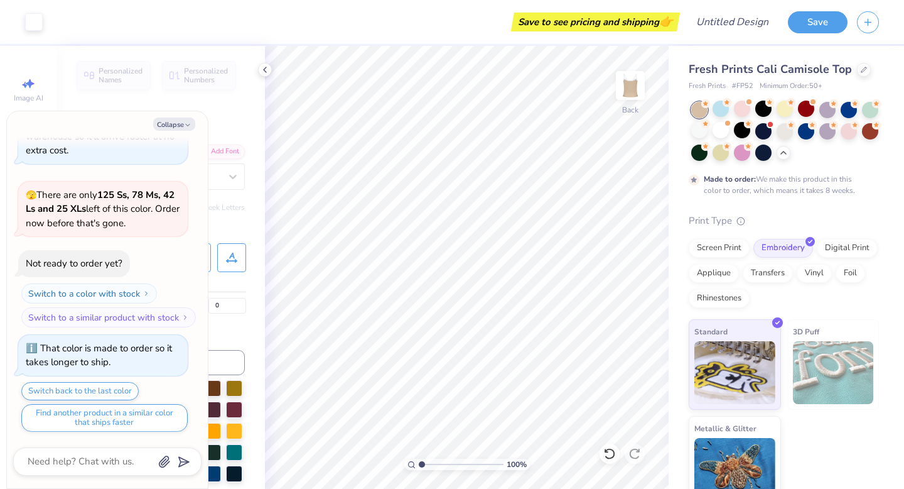
click at [838, 109] on div at bounding box center [785, 131] width 188 height 59
click at [865, 113] on div at bounding box center [870, 108] width 16 height 16
click at [802, 112] on div at bounding box center [806, 108] width 16 height 16
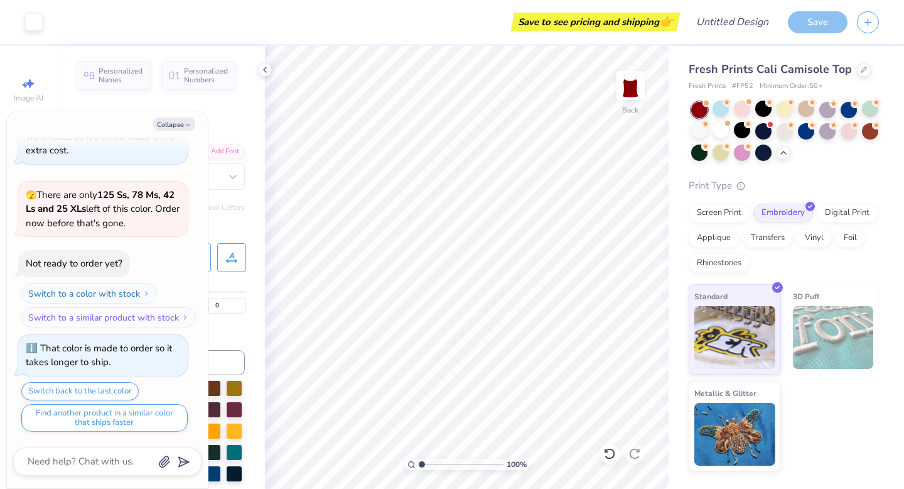
scroll to position [1393, 0]
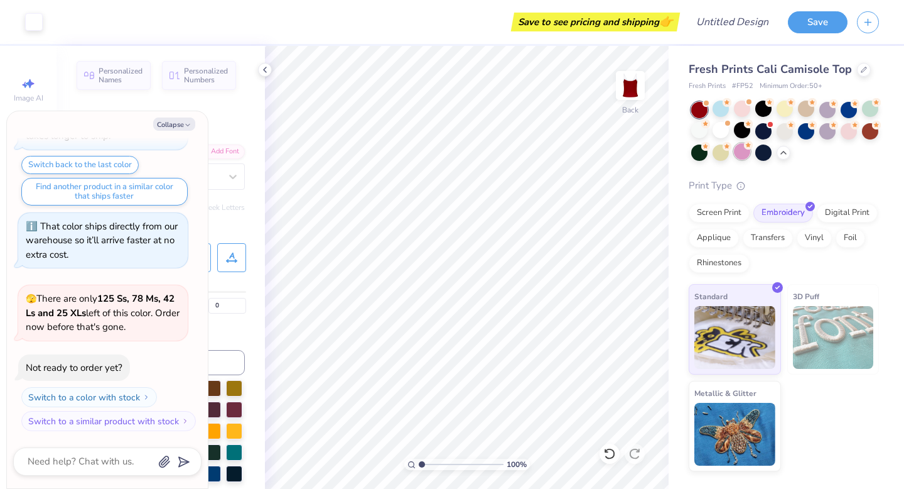
click at [743, 152] on div at bounding box center [742, 151] width 16 height 16
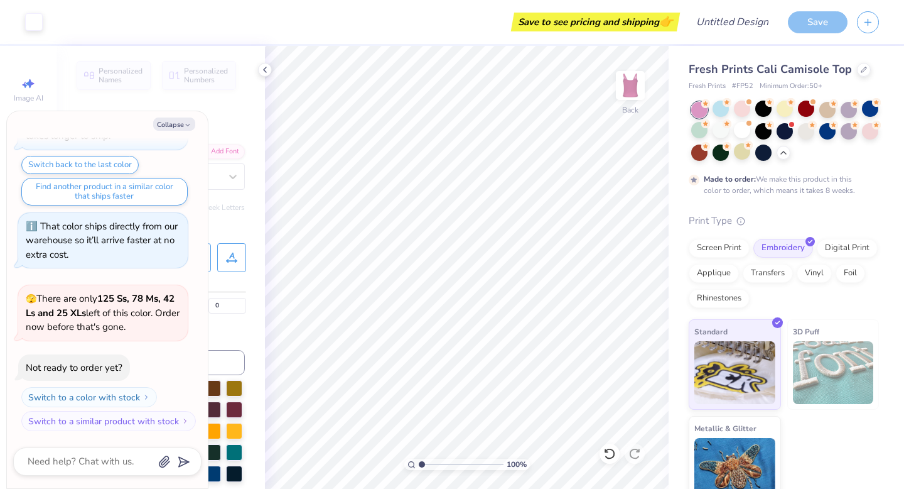
scroll to position [1497, 0]
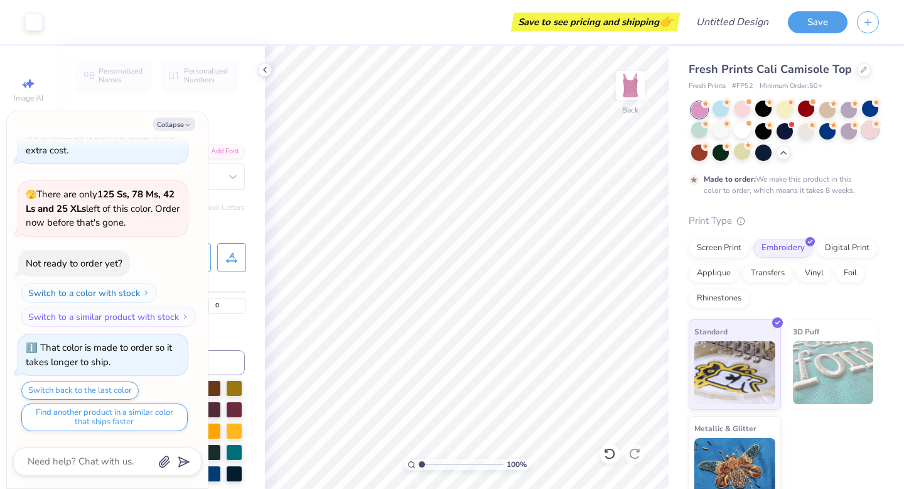
click at [872, 124] on icon at bounding box center [876, 123] width 9 height 9
click at [181, 124] on button "Collapse" at bounding box center [174, 123] width 42 height 13
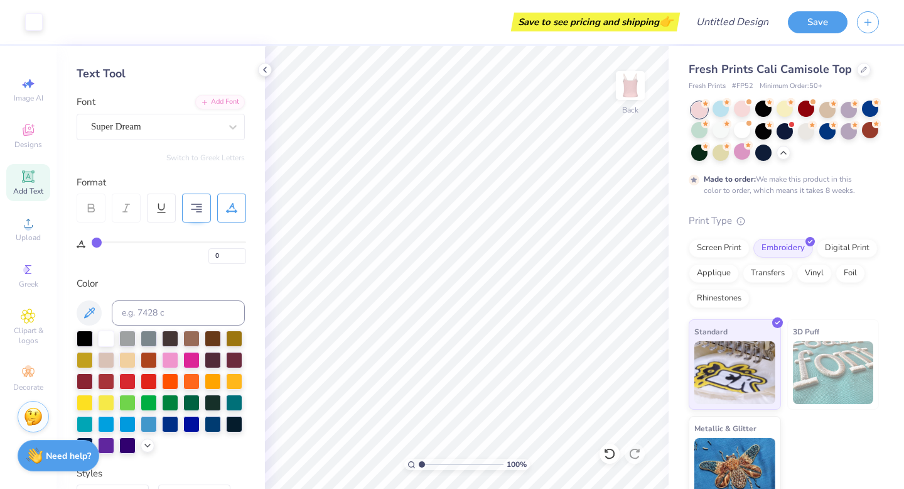
scroll to position [0, 0]
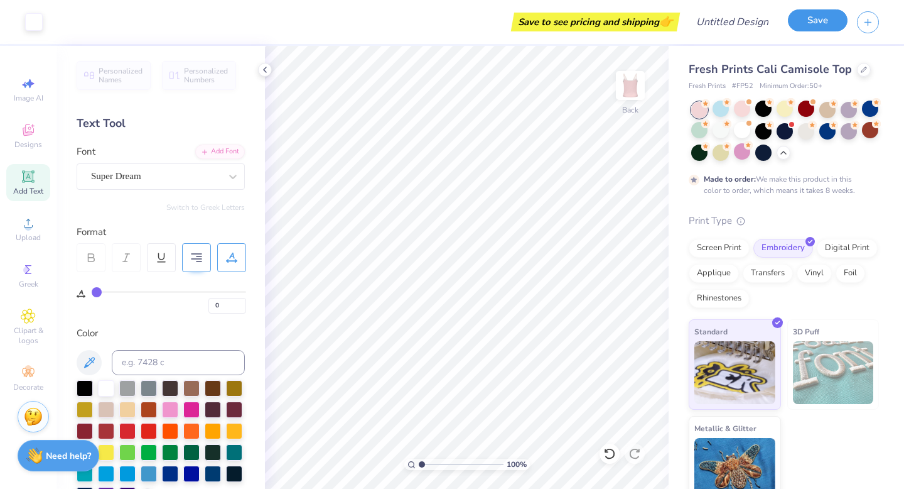
click at [814, 19] on button "Save" at bounding box center [818, 20] width 60 height 22
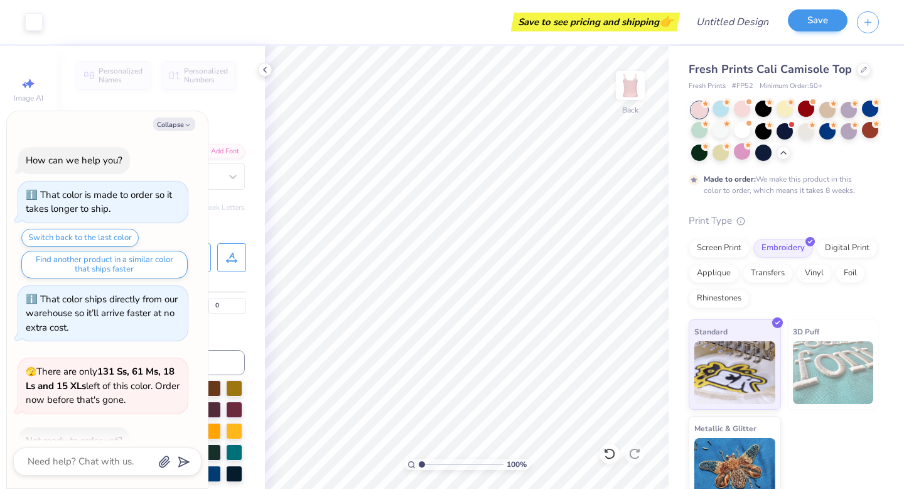
scroll to position [1531, 0]
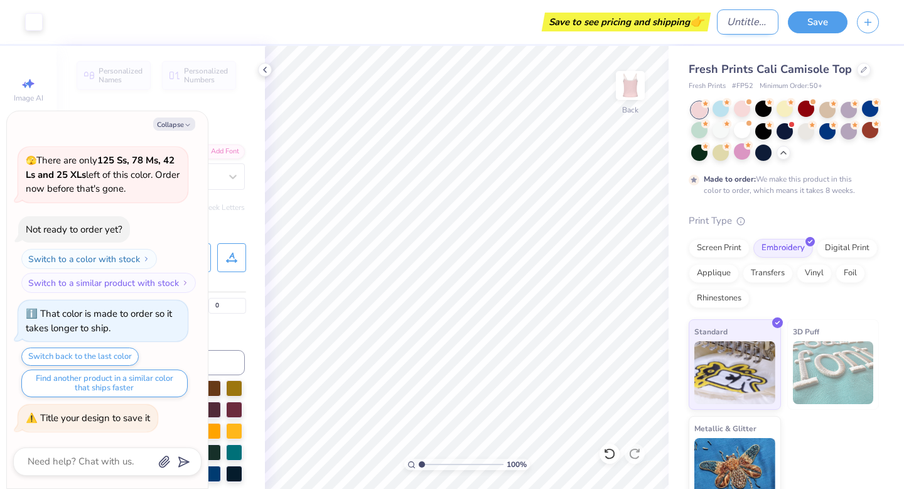
click at [750, 24] on input "Design Title" at bounding box center [748, 21] width 62 height 25
type textarea "x"
type input "t"
type textarea "x"
type input "to"
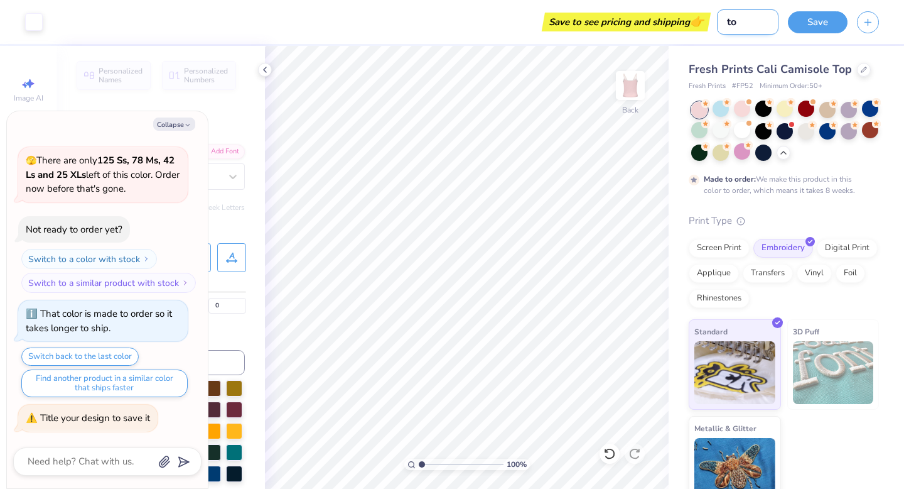
type textarea "x"
type input "top"
click at [805, 30] on button "Save" at bounding box center [818, 20] width 60 height 22
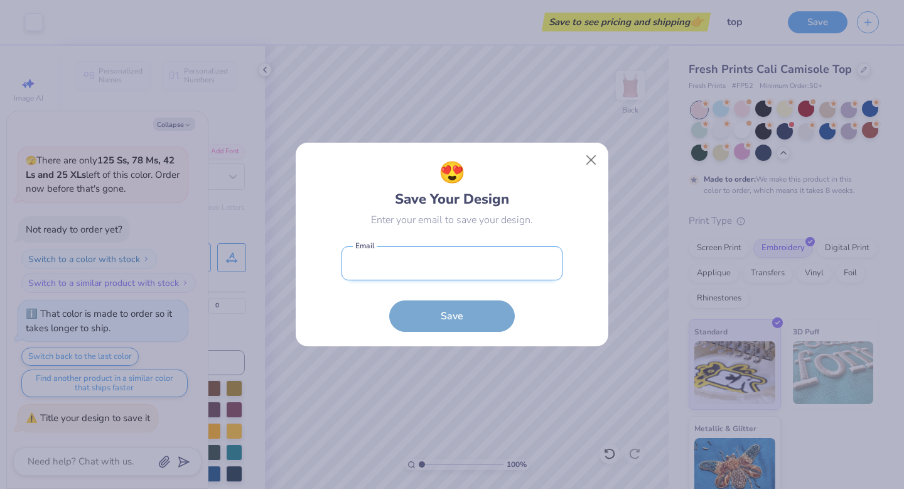
click at [472, 275] on input "email" at bounding box center [452, 263] width 221 height 35
type input "dglass102@icloud.com"
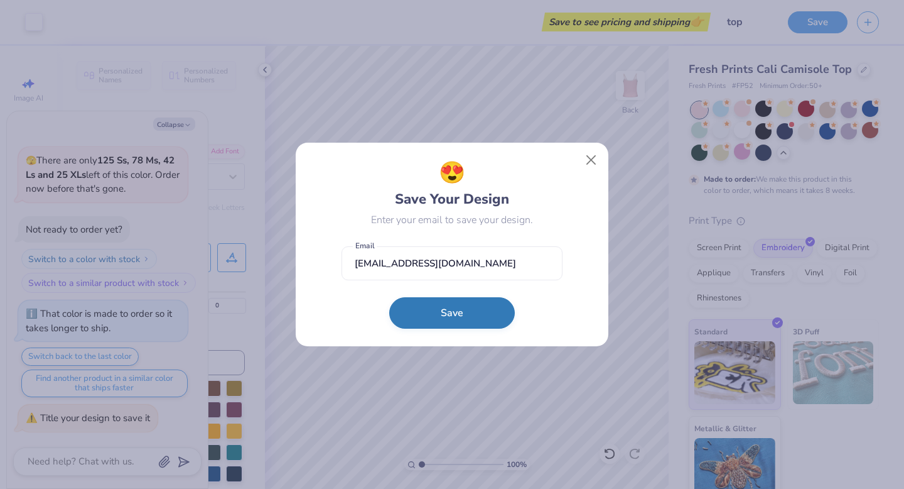
click at [466, 310] on button "Save" at bounding box center [452, 312] width 126 height 31
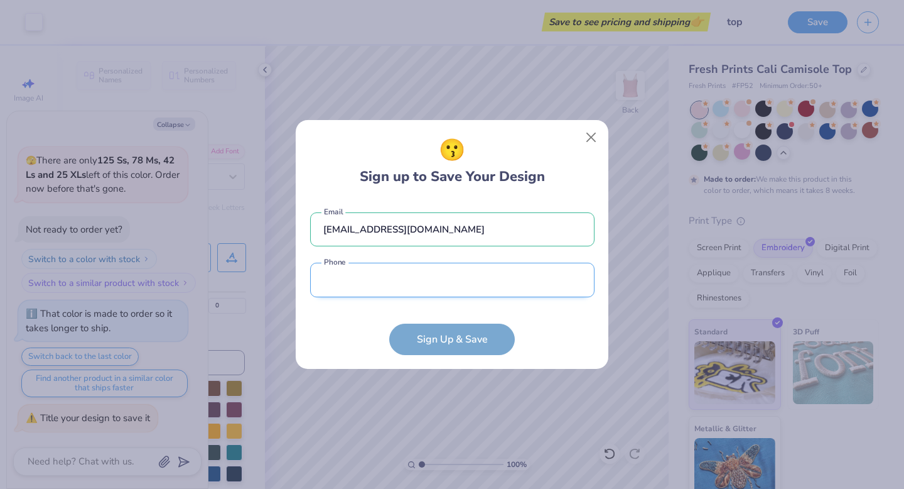
click at [485, 282] on input "tel" at bounding box center [452, 279] width 284 height 35
type input "(315) 251-0452"
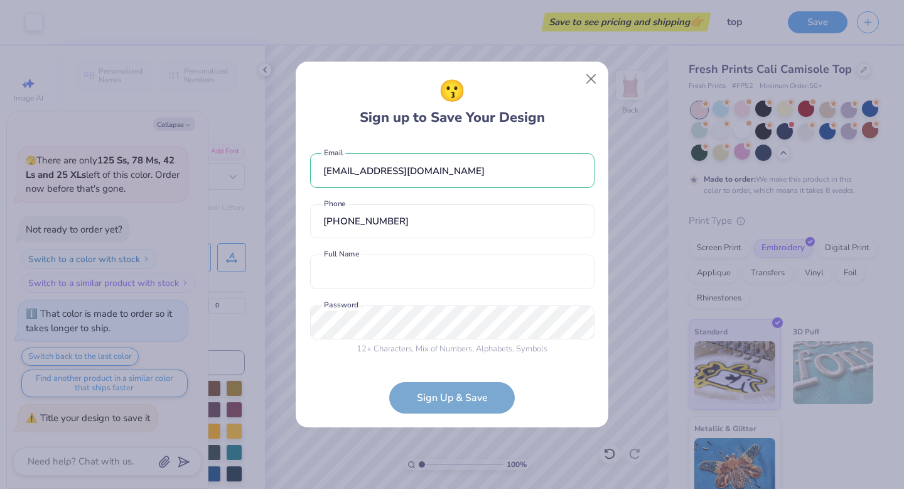
click at [455, 382] on form "dglass102@icloud.com Email (315) 251-0452 Phone Full Name is a required field F…" at bounding box center [452, 277] width 284 height 273
click at [445, 274] on input "text" at bounding box center [452, 271] width 284 height 35
type input "delaney glass"
click at [435, 387] on form "dglass102@icloud.com Email (315) 251-0452 Phone delaney glass Full Name 12 + Ch…" at bounding box center [452, 277] width 284 height 273
click at [438, 397] on form "dglass102@icloud.com Email (315) 251-0452 Phone delaney glass Full Name 12 + Ch…" at bounding box center [452, 277] width 284 height 273
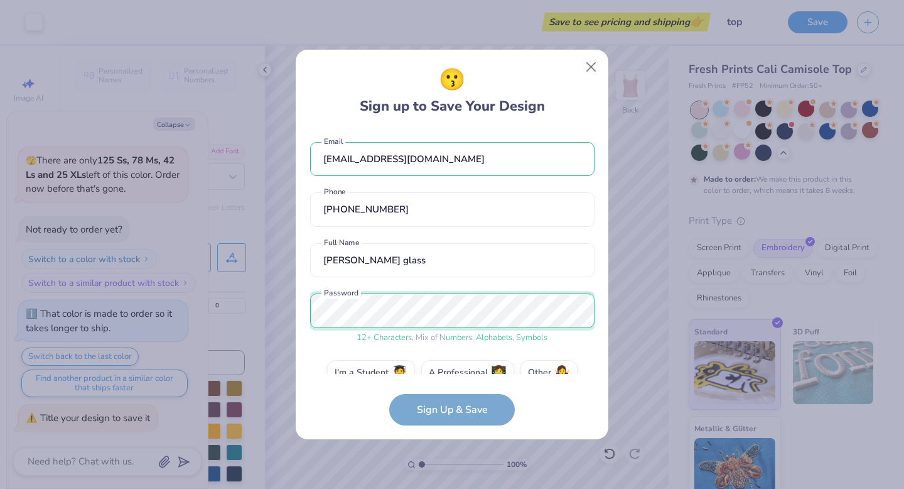
scroll to position [24, 0]
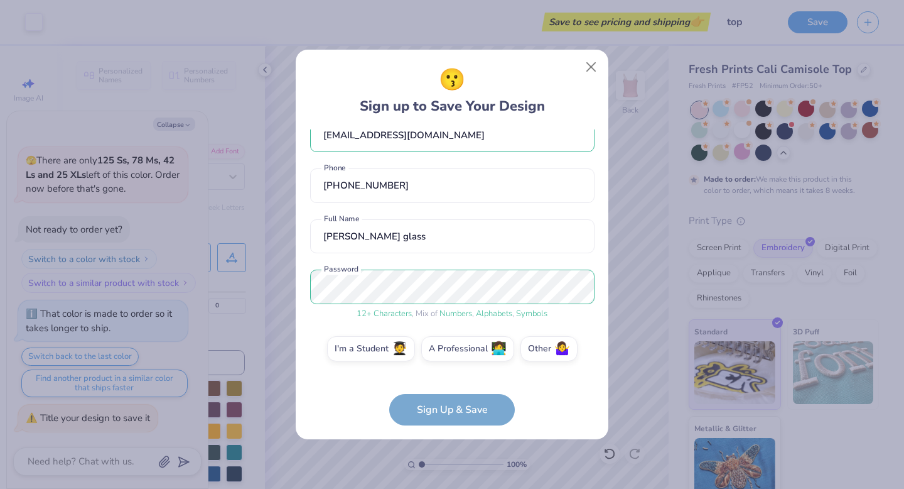
click at [432, 402] on form "dglass102@icloud.com Email (315) 251-0452 Phone delaney glass Full Name 12 + Ch…" at bounding box center [452, 277] width 284 height 296
click at [435, 406] on form "dglass102@icloud.com Email (315) 251-0452 Phone delaney glass Full Name 12 + Ch…" at bounding box center [452, 277] width 284 height 296
click at [391, 328] on div "dglass102@icloud.com Email (315) 251-0452 Phone delaney glass Full Name 12 + Ch…" at bounding box center [452, 251] width 284 height 244
click at [391, 343] on label "I'm a Student 🧑‍🎓" at bounding box center [371, 346] width 88 height 25
click at [448, 372] on input "I'm a Student 🧑‍🎓" at bounding box center [452, 376] width 8 height 8
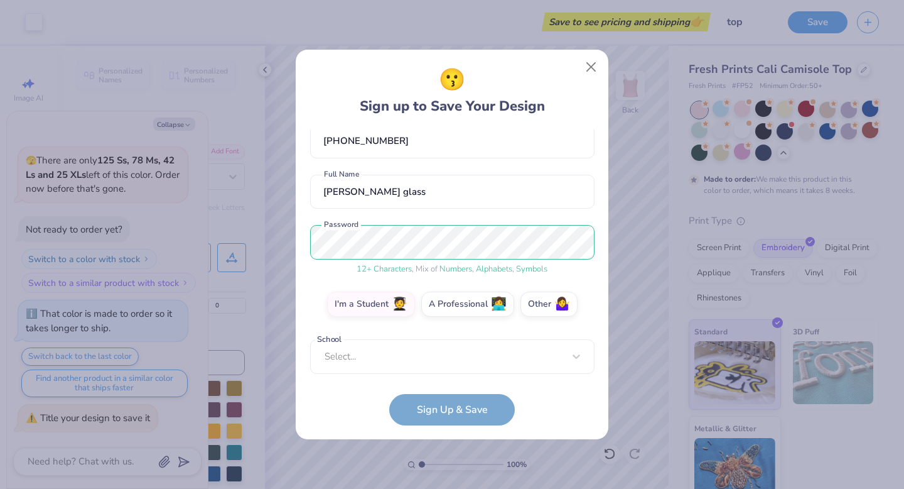
click at [412, 404] on form "dglass102@icloud.com Email (315) 251-0452 Phone delaney glass Full Name 12 + Ch…" at bounding box center [452, 277] width 284 height 296
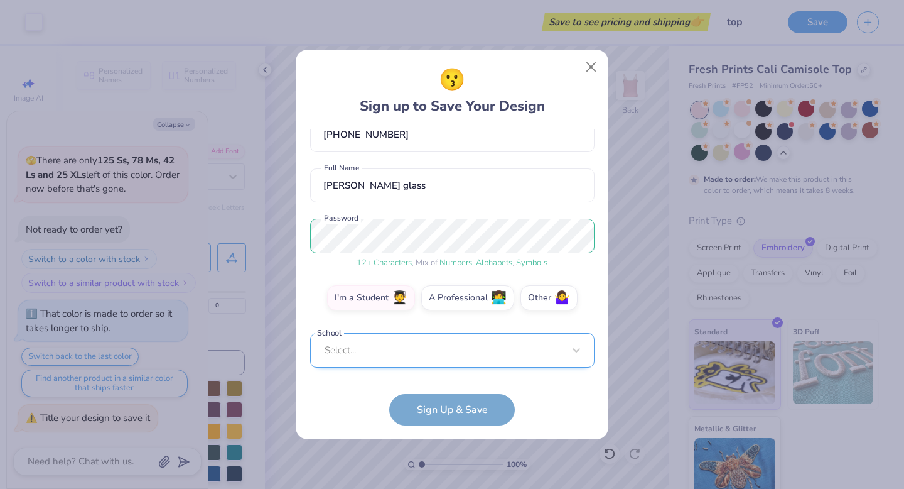
click at [397, 350] on div "Select..." at bounding box center [452, 350] width 284 height 35
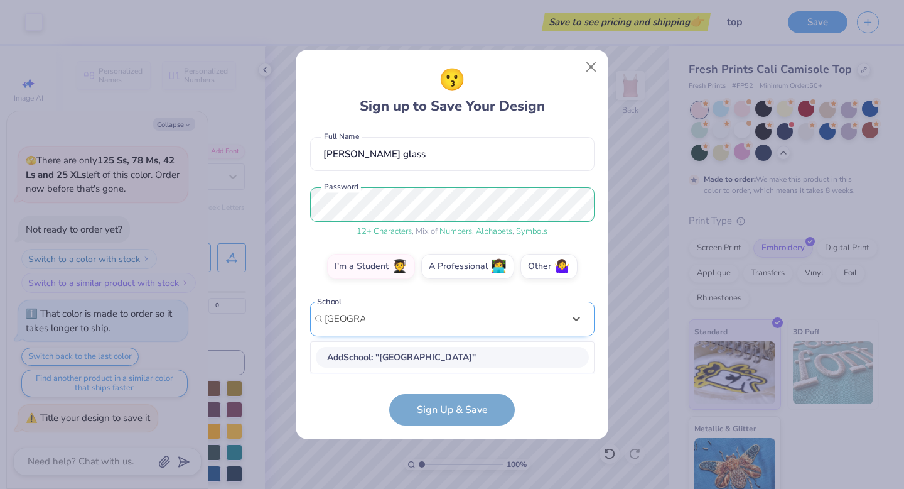
scroll to position [105, 0]
type input "rochester ins"
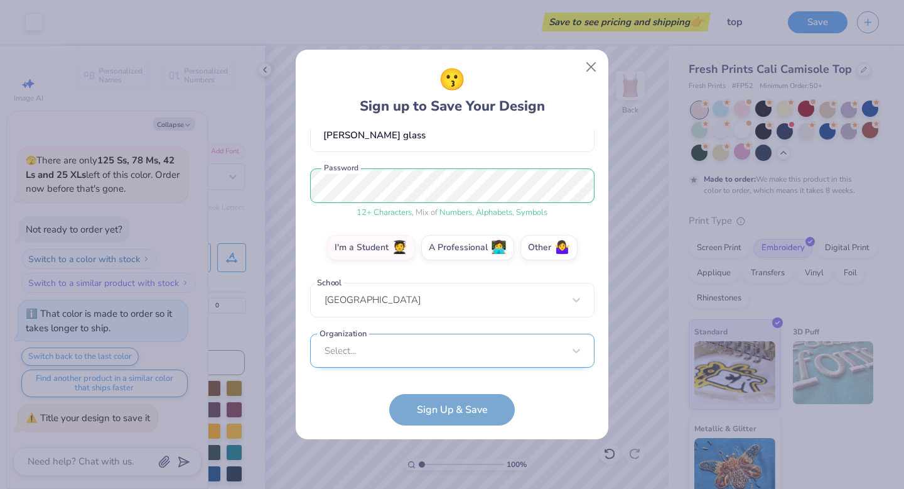
scroll to position [313, 0]
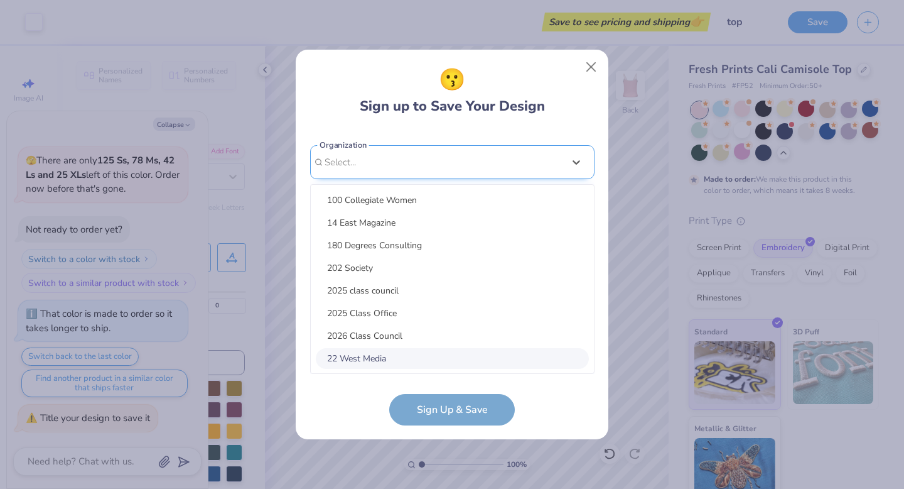
click at [387, 350] on div "option focused, 8 of 15. 15 results available. Use Up and Down to choose option…" at bounding box center [452, 259] width 284 height 229
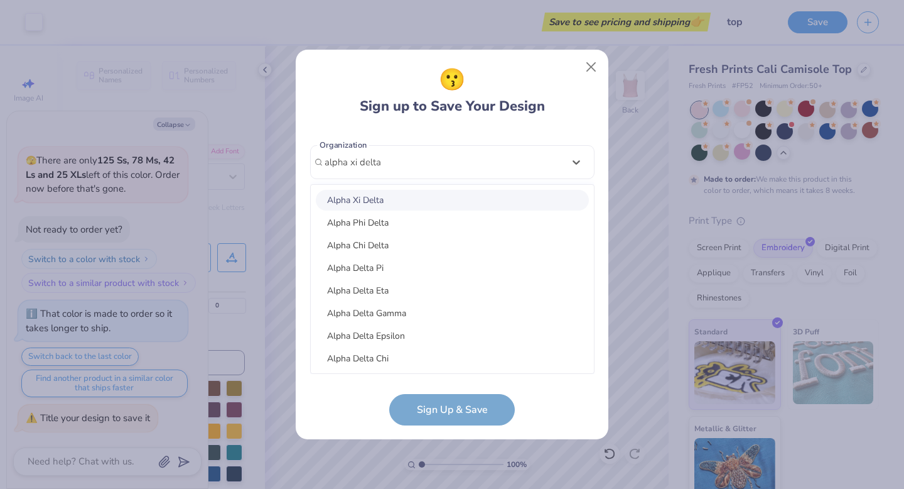
click at [404, 190] on div "Alpha Xi Delta" at bounding box center [452, 200] width 273 height 21
type input "alpha xi delta"
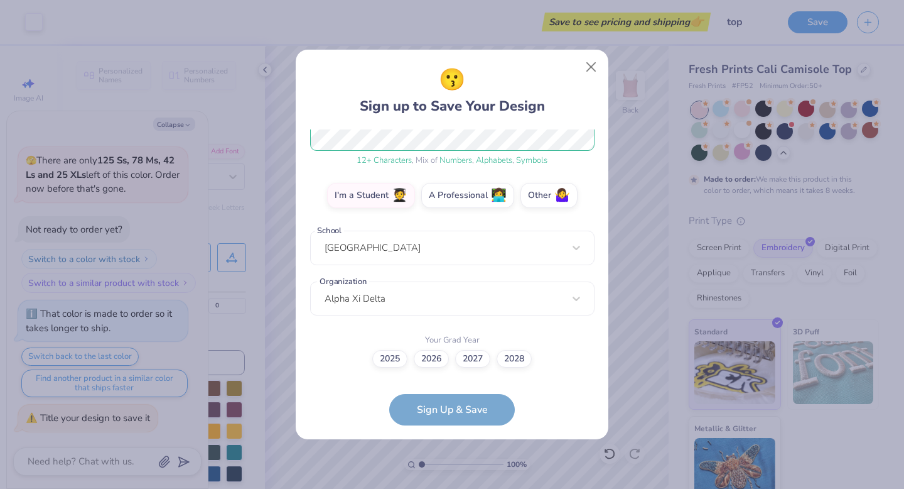
scroll to position [176, 0]
click at [441, 410] on form "dglass102@icloud.com Email (315) 251-0452 Phone delaney glass Full Name 12 + Ch…" at bounding box center [452, 277] width 284 height 296
click at [472, 363] on label "2027" at bounding box center [472, 357] width 35 height 18
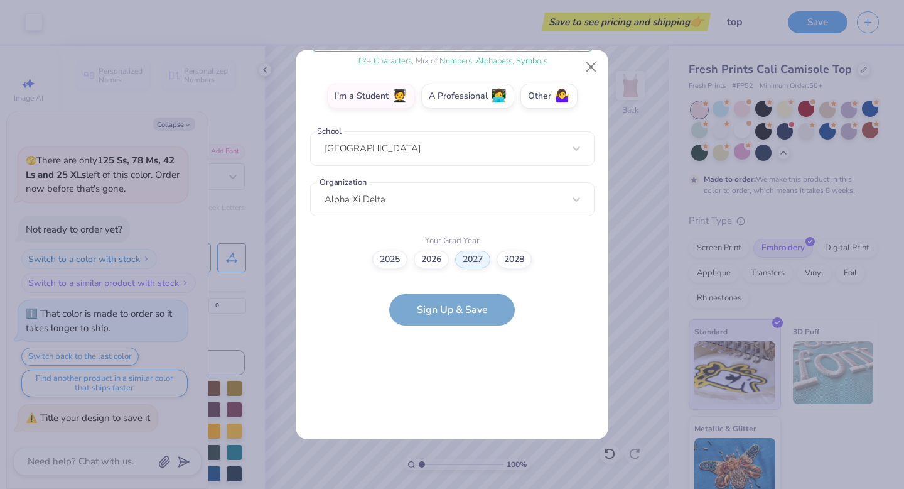
scroll to position [0, 0]
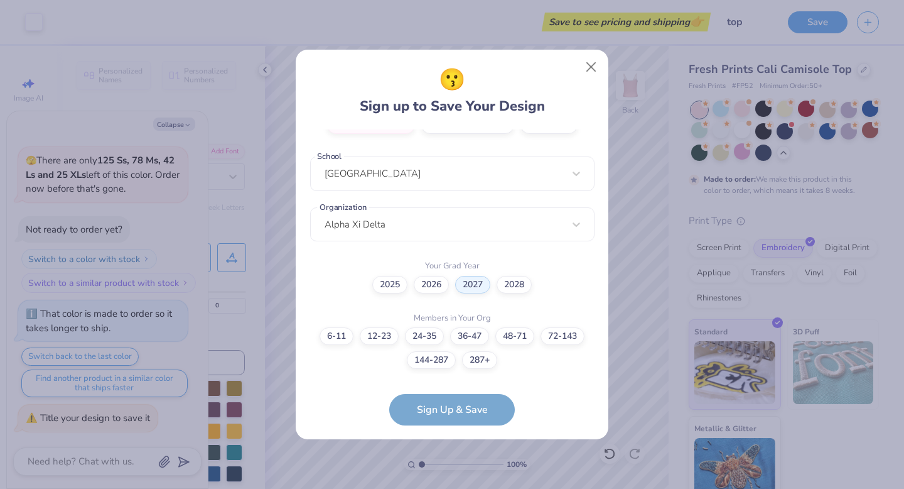
click at [468, 408] on form "dglass102@icloud.com Email (315) 251-0452 Phone delaney glass Full Name 12 + Ch…" at bounding box center [452, 277] width 284 height 296
click at [528, 331] on label "48-71" at bounding box center [514, 336] width 39 height 18
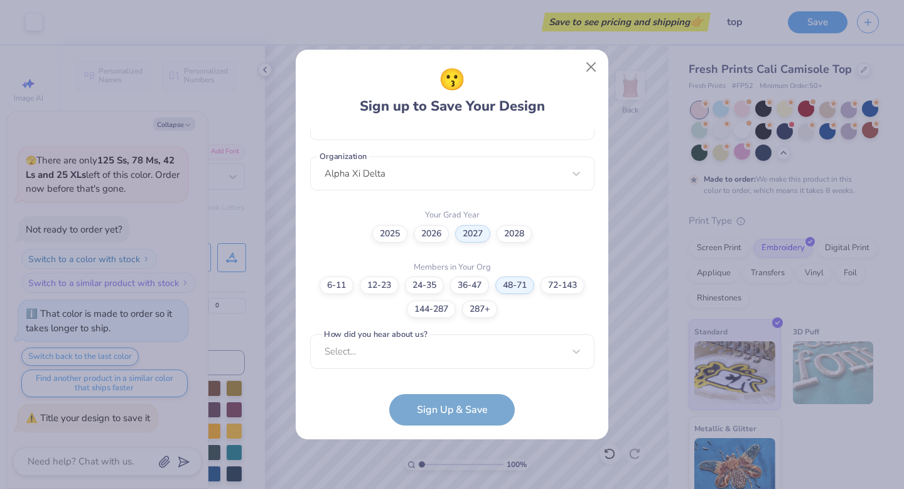
click at [462, 415] on form "dglass102@icloud.com Email (315) 251-0452 Phone delaney glass Full Name 12 + Ch…" at bounding box center [452, 277] width 284 height 296
click at [441, 356] on div "Select..." at bounding box center [452, 351] width 284 height 35
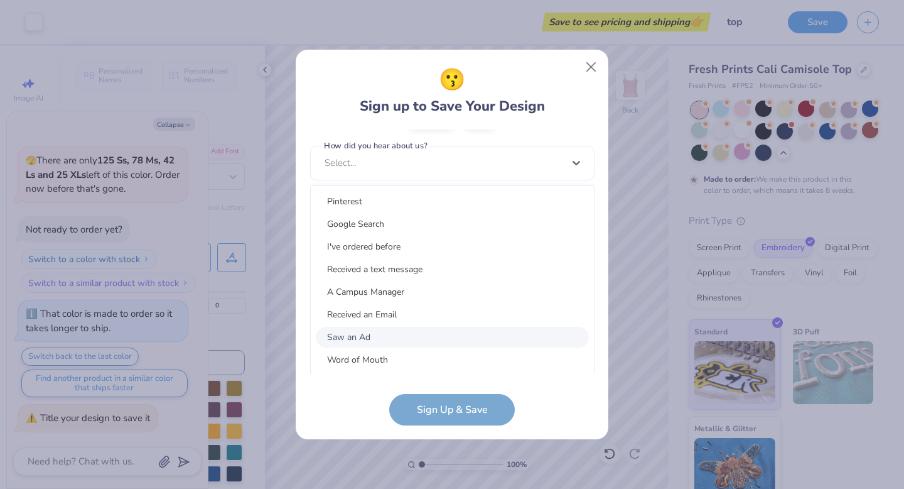
click at [425, 335] on div "Saw an Ad" at bounding box center [452, 337] width 273 height 21
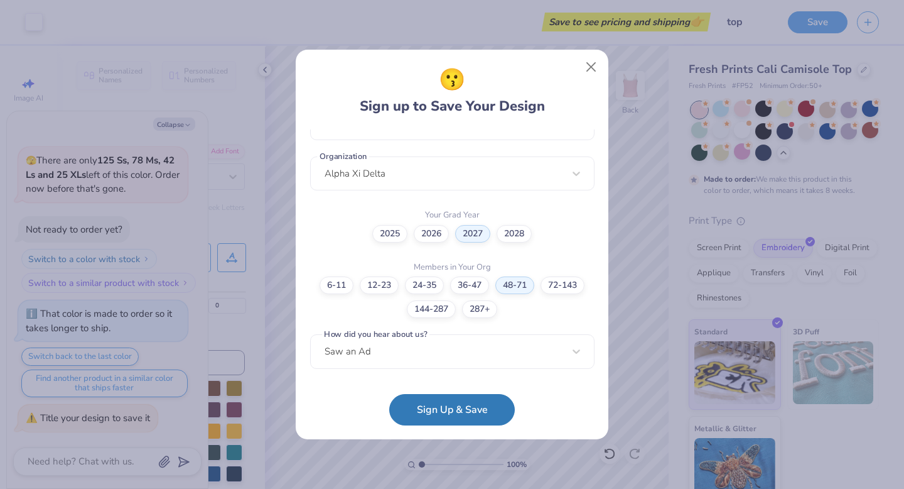
click at [433, 390] on form "dglass102@icloud.com Email (315) 251-0452 Phone delaney glass Full Name 12 + Ch…" at bounding box center [452, 277] width 284 height 296
click at [433, 402] on button "Sign Up & Save" at bounding box center [452, 406] width 126 height 31
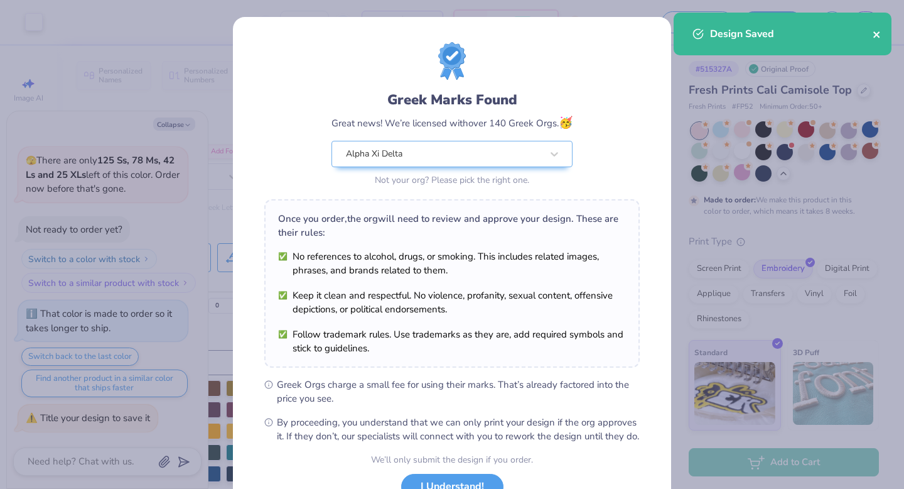
click at [875, 36] on icon "close" at bounding box center [876, 34] width 6 height 6
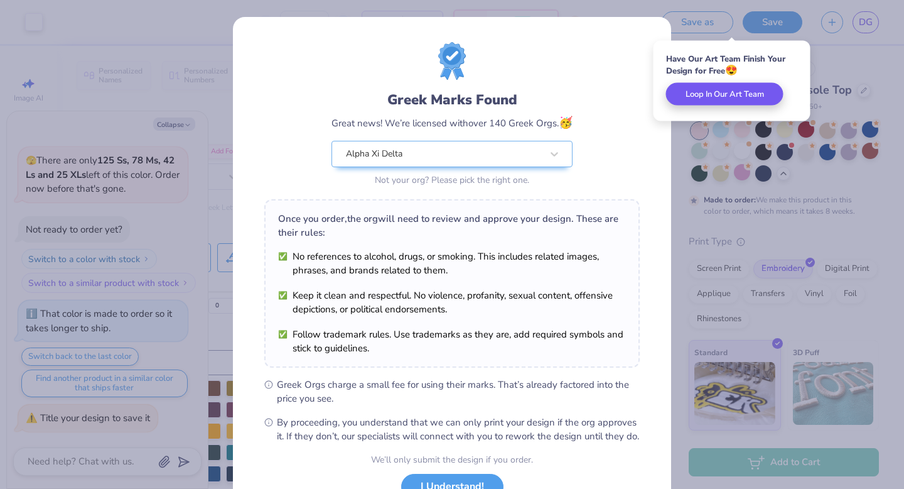
click at [676, 99] on button "Loop In Our Art Team" at bounding box center [724, 94] width 117 height 23
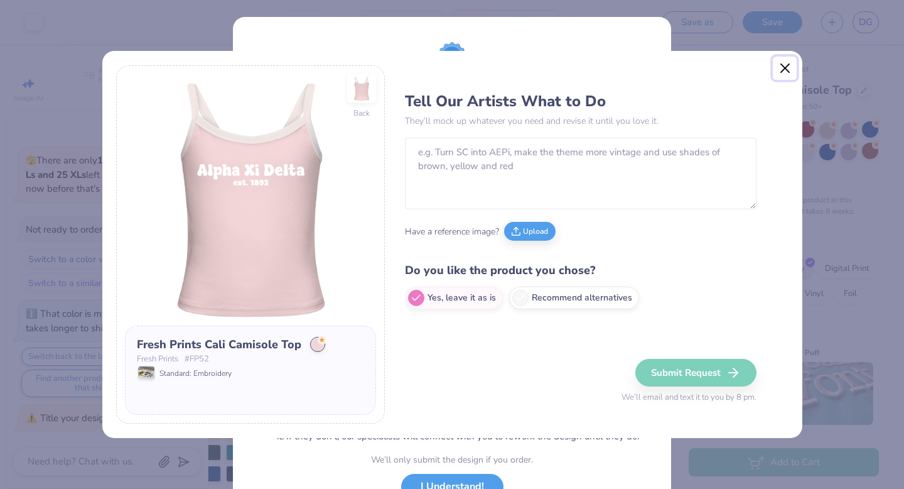
click at [785, 65] on button "Close" at bounding box center [785, 69] width 24 height 24
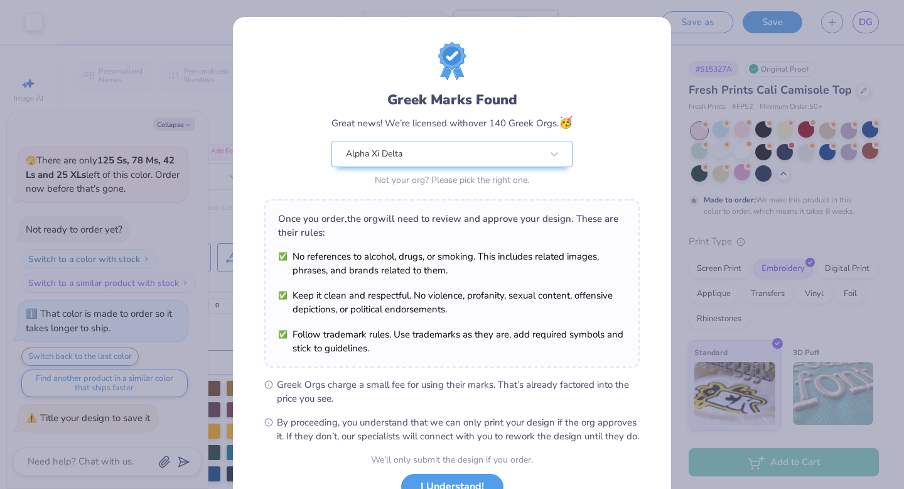
scroll to position [99, 0]
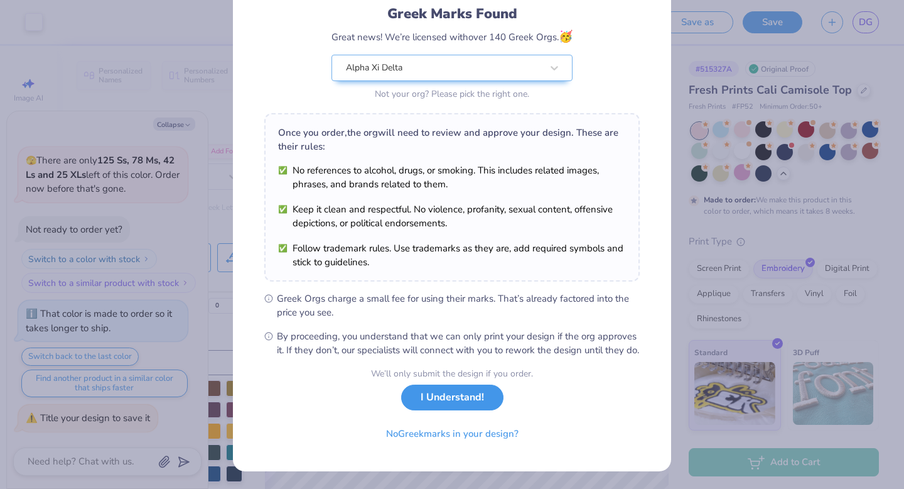
click at [471, 398] on button "I Understand!" at bounding box center [452, 397] width 102 height 26
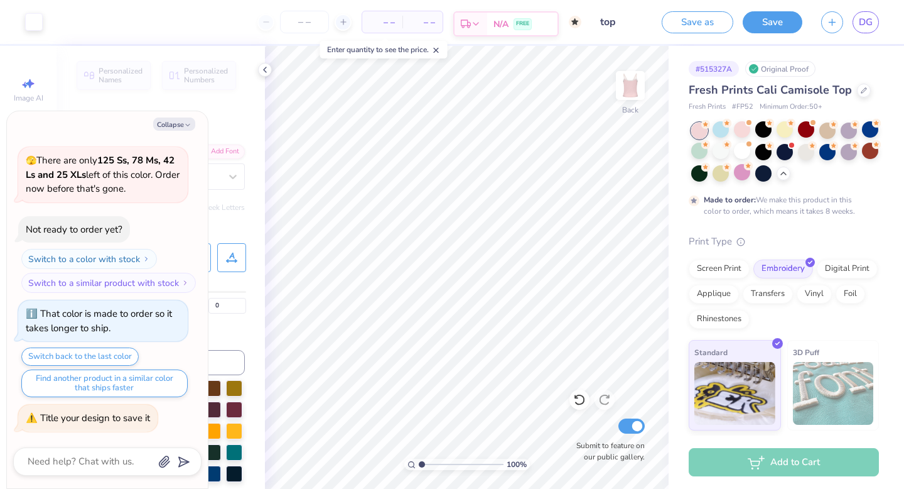
click at [512, 23] on div "N/A FREE" at bounding box center [522, 24] width 70 height 23
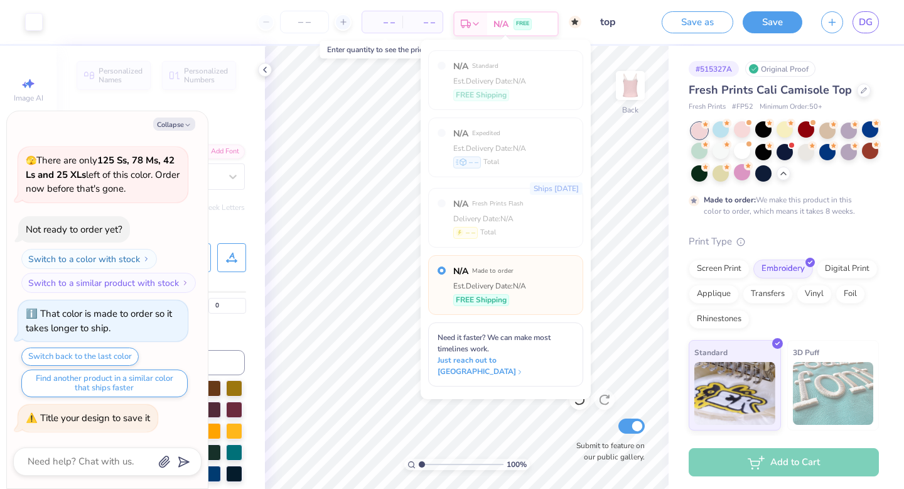
click at [500, 29] on span "N/A" at bounding box center [501, 24] width 15 height 13
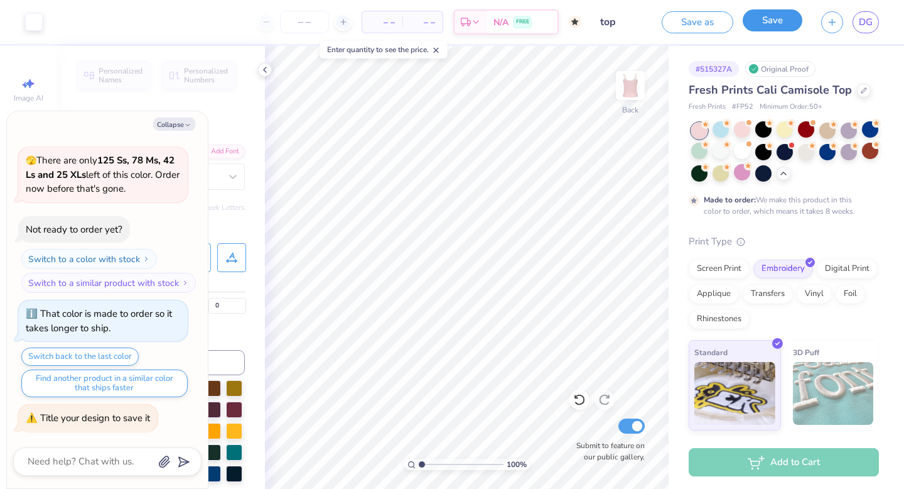
click at [775, 13] on button "Save" at bounding box center [773, 20] width 60 height 22
type textarea "x"
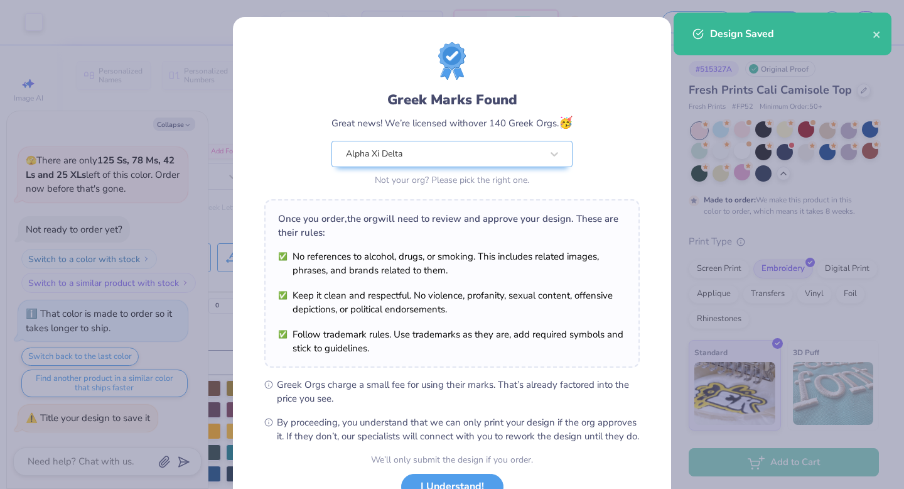
click at [641, 155] on div "Greek Marks Found Great news! We’re licensed with over 140 Greek Orgs. 🥳 Alpha …" at bounding box center [452, 287] width 438 height 540
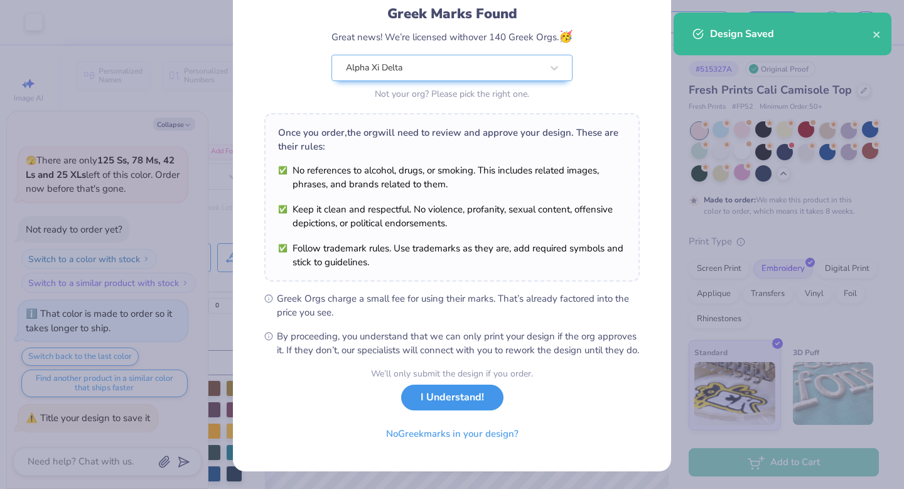
click at [458, 410] on button "I Understand!" at bounding box center [452, 397] width 102 height 26
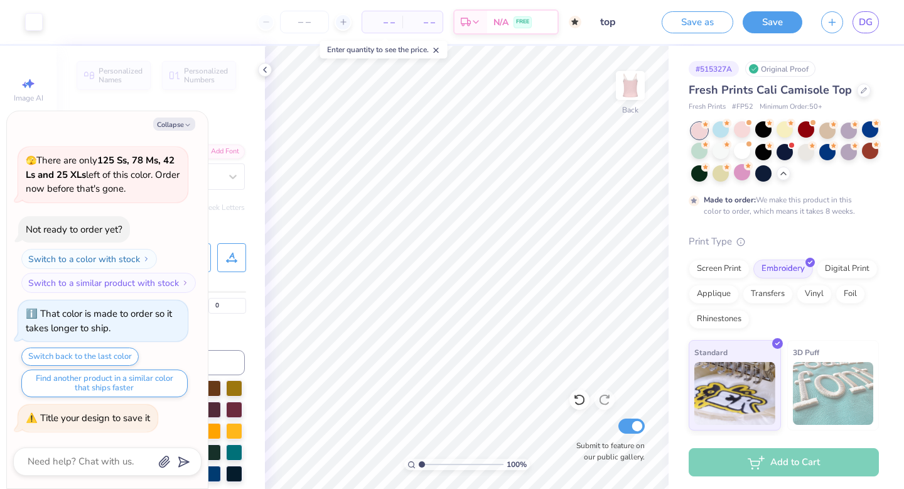
scroll to position [0, 0]
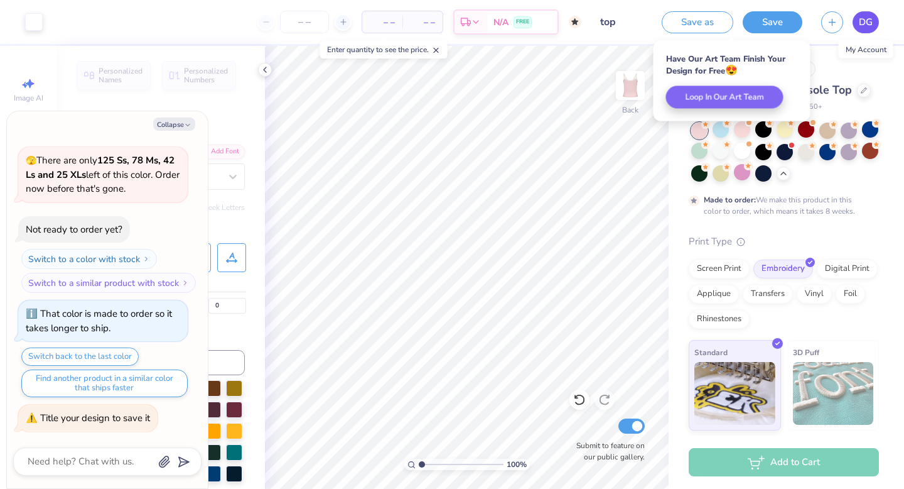
click at [865, 26] on span "DG" at bounding box center [866, 22] width 14 height 14
